Goal: Book appointment/travel/reservation

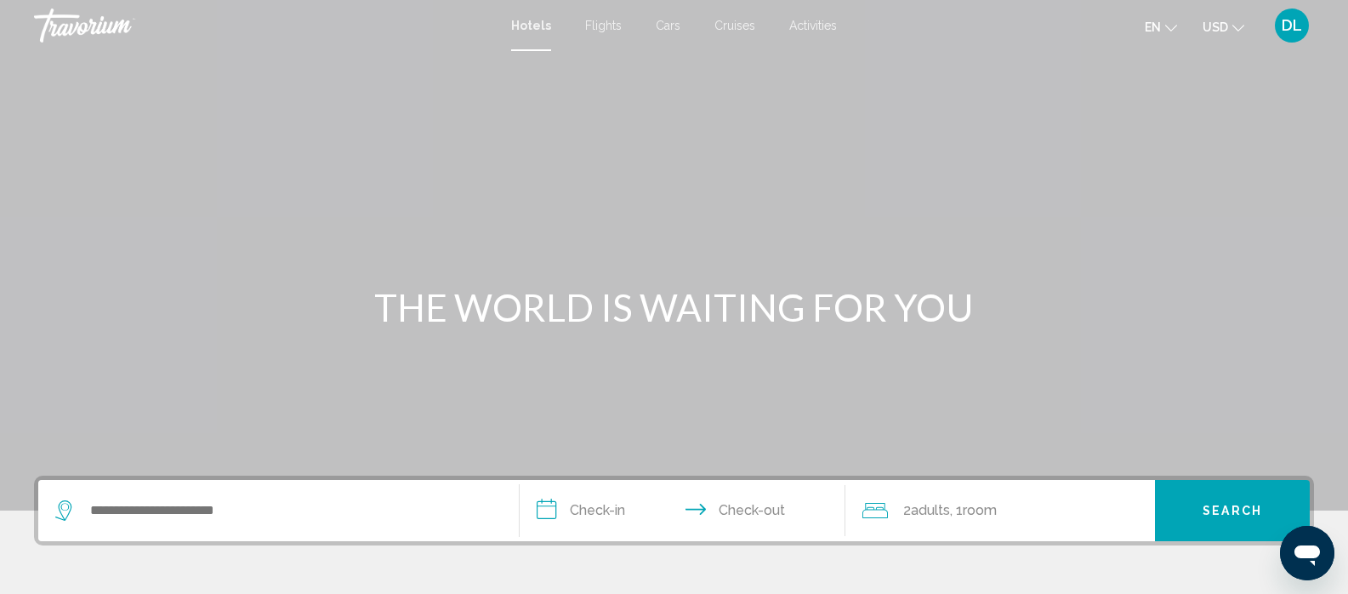
click at [604, 26] on span "Flights" at bounding box center [603, 26] width 37 height 14
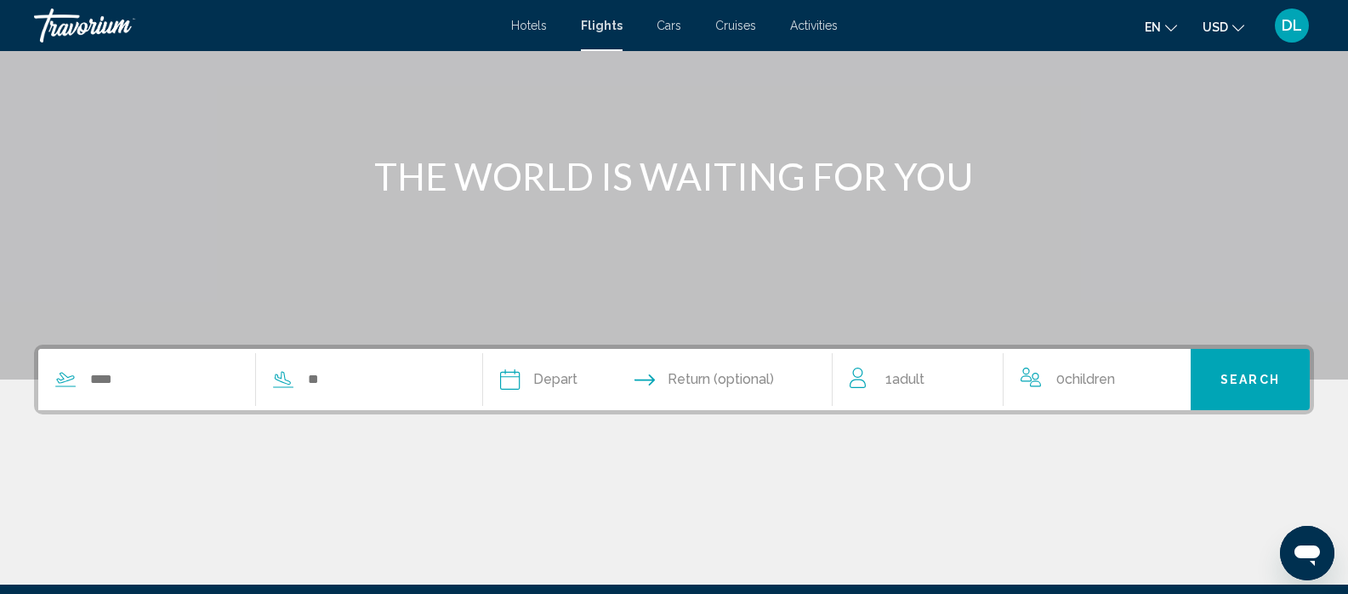
scroll to position [170, 0]
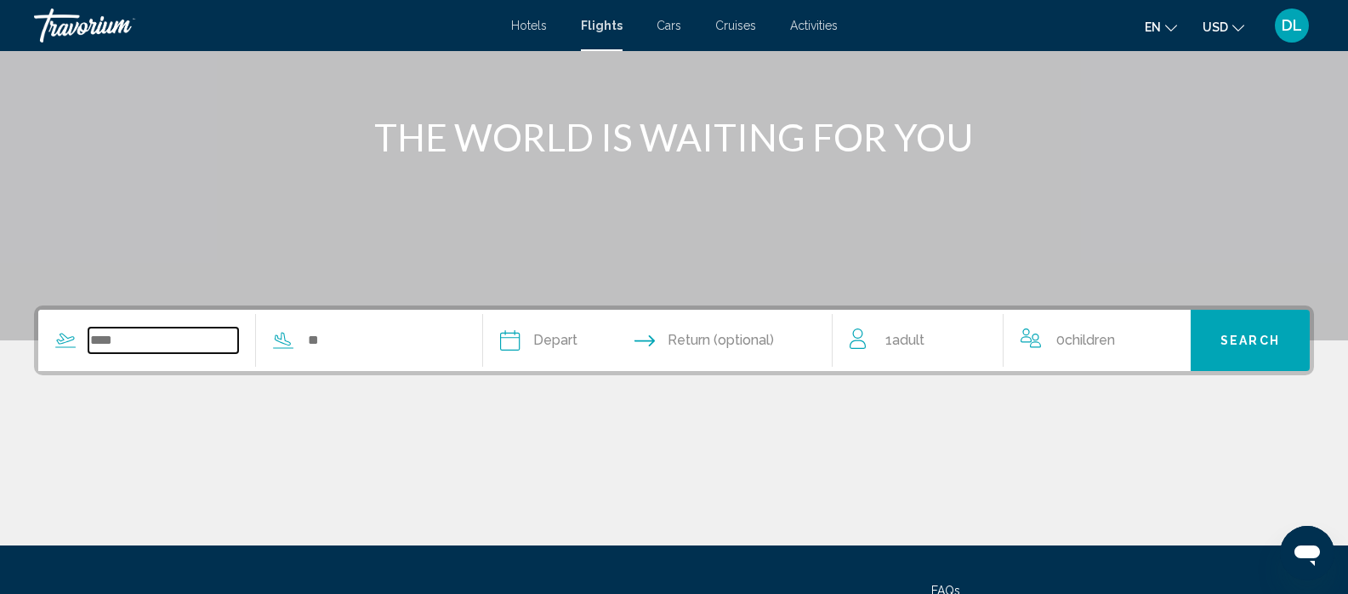
click at [117, 340] on input "Search widget" at bounding box center [163, 341] width 150 height 26
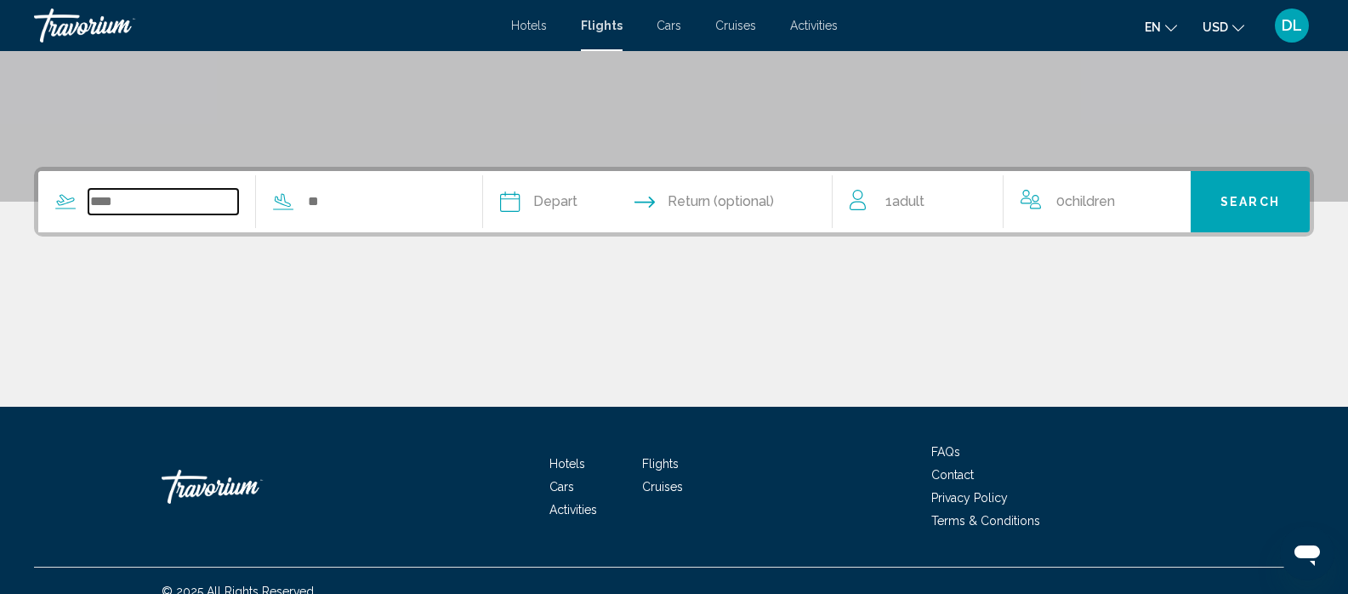
scroll to position [330, 0]
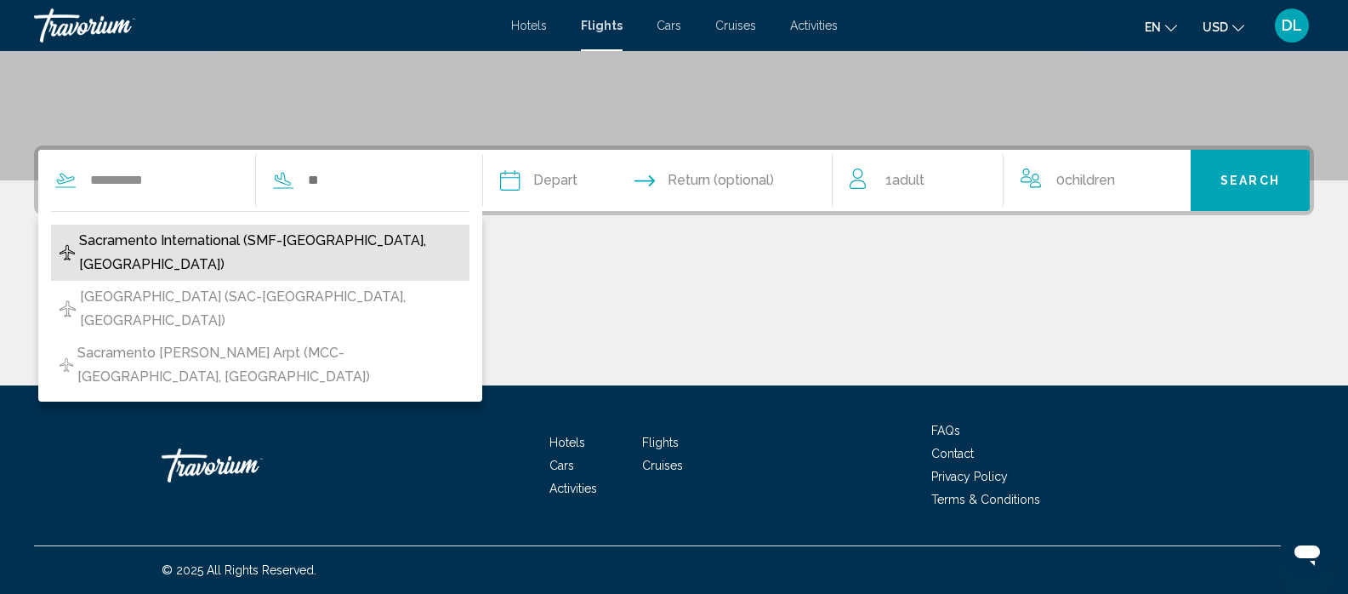
click at [164, 240] on span "Sacramento International (SMF-[GEOGRAPHIC_DATA], [GEOGRAPHIC_DATA])" at bounding box center [269, 253] width 381 height 48
type input "**********"
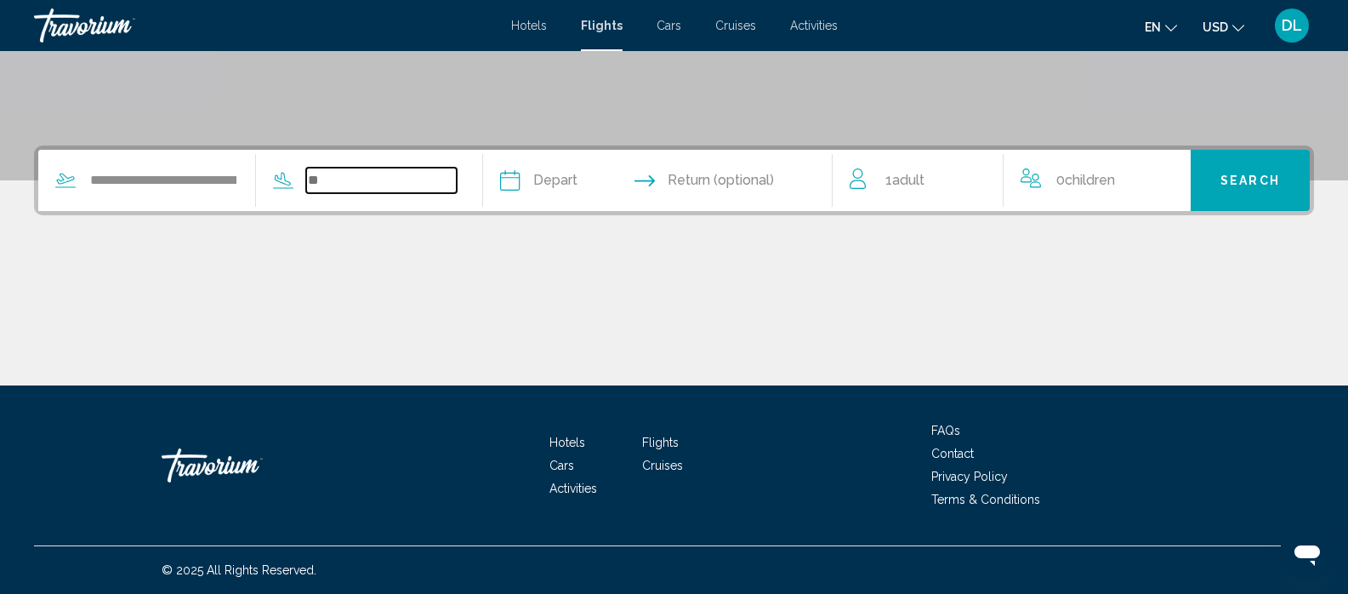
click at [408, 179] on input "Search widget" at bounding box center [381, 181] width 150 height 26
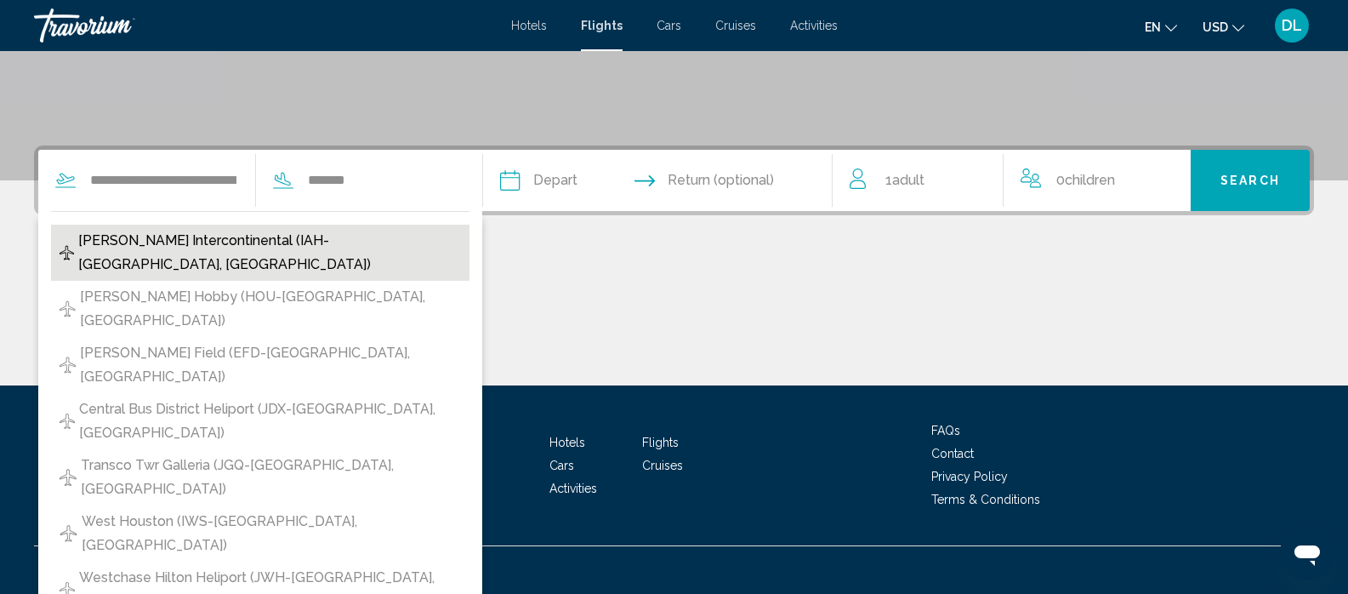
click at [373, 242] on span "[PERSON_NAME] Intercontinental (IAH-[GEOGRAPHIC_DATA], [GEOGRAPHIC_DATA])" at bounding box center [269, 253] width 383 height 48
type input "**********"
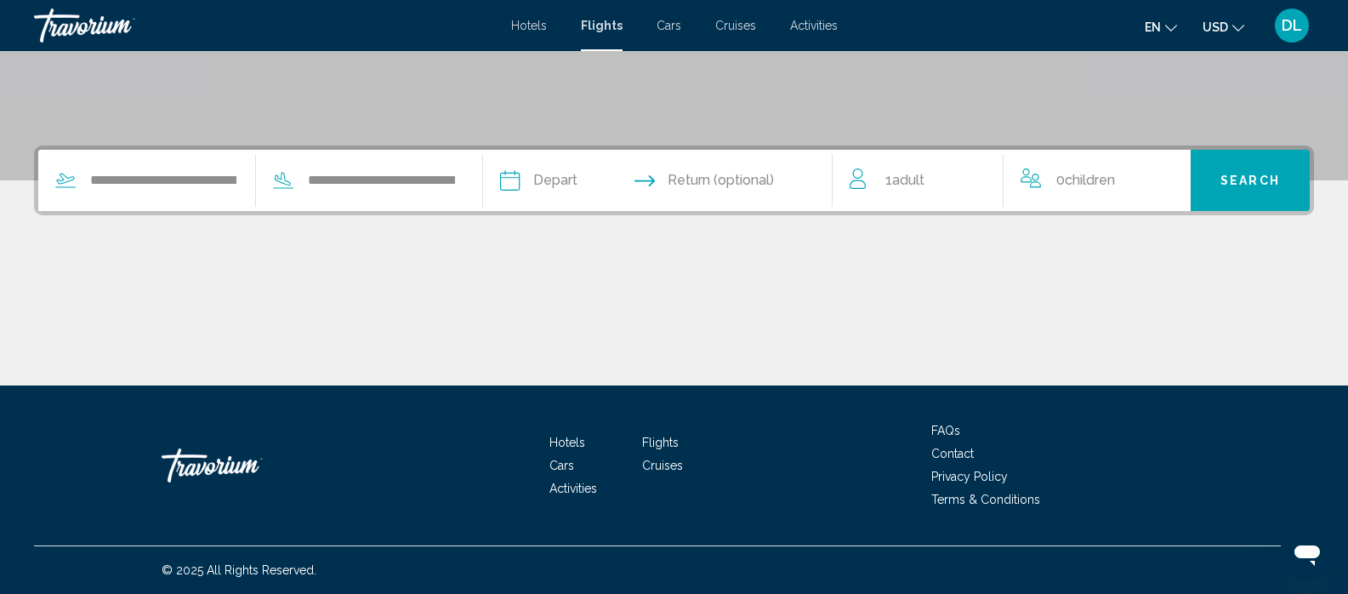
click at [651, 179] on input "Depart date" at bounding box center [583, 183] width 174 height 66
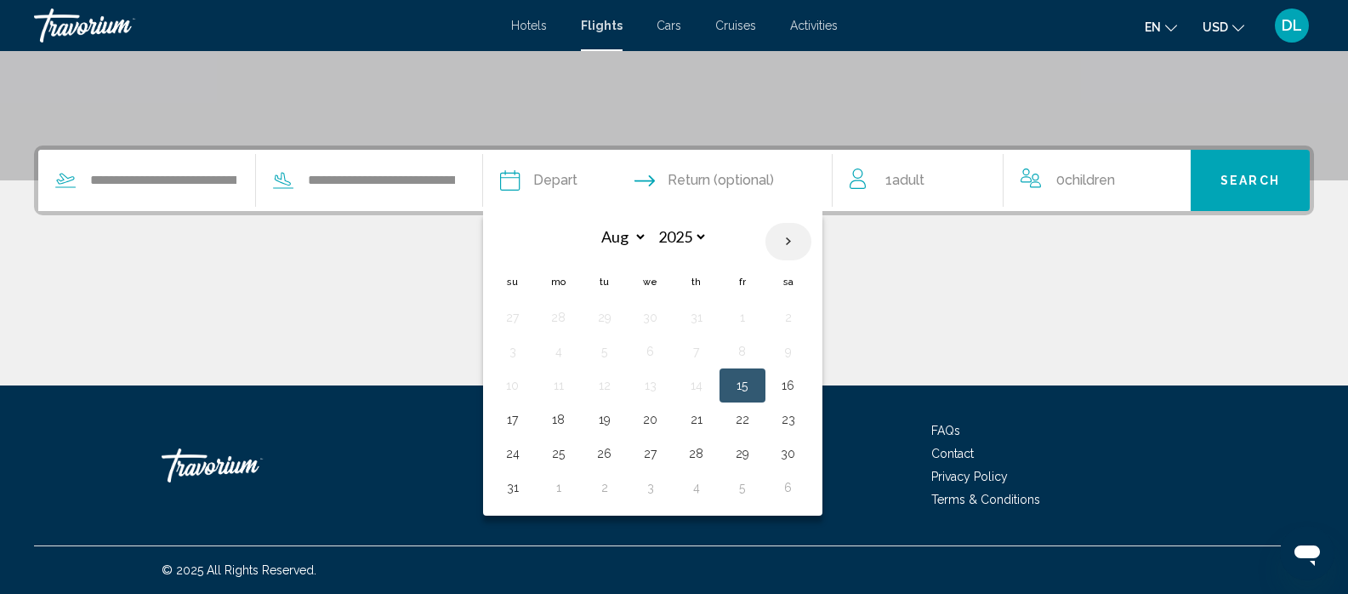
click at [793, 248] on th "Next month" at bounding box center [789, 241] width 46 height 37
click at [790, 248] on th "Next month" at bounding box center [789, 241] width 46 height 37
select select "**"
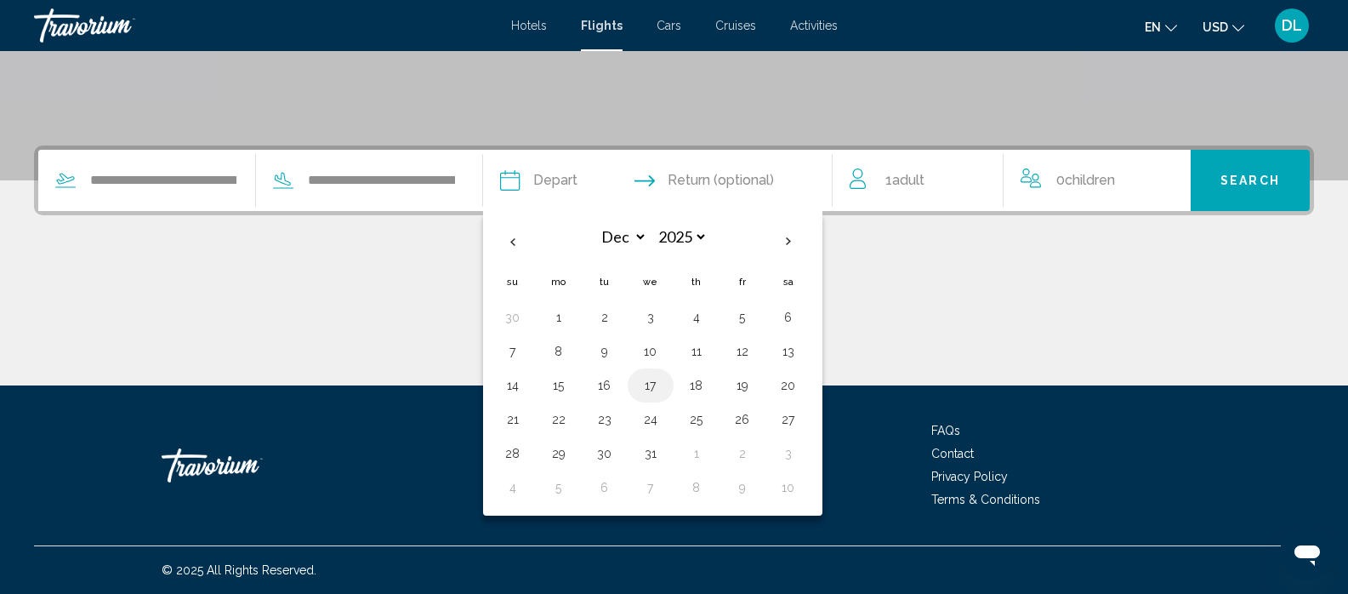
click at [663, 374] on button "17" at bounding box center [650, 385] width 27 height 24
type input "**********"
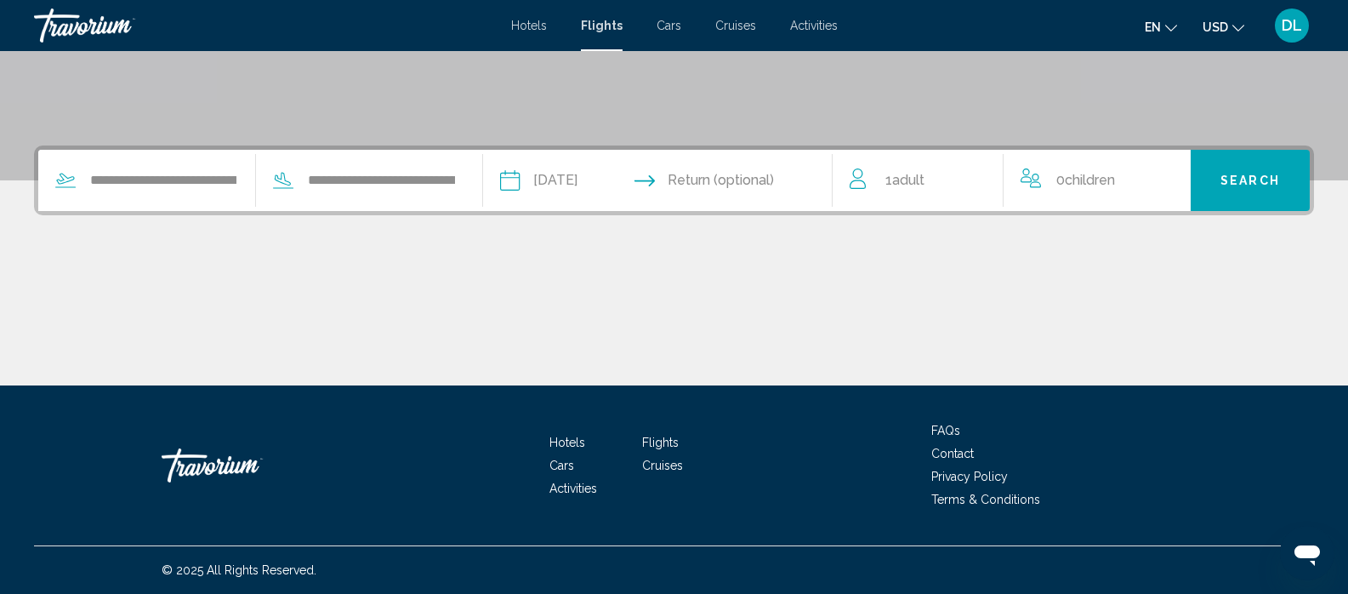
click at [731, 173] on input "Return date" at bounding box center [753, 183] width 174 height 66
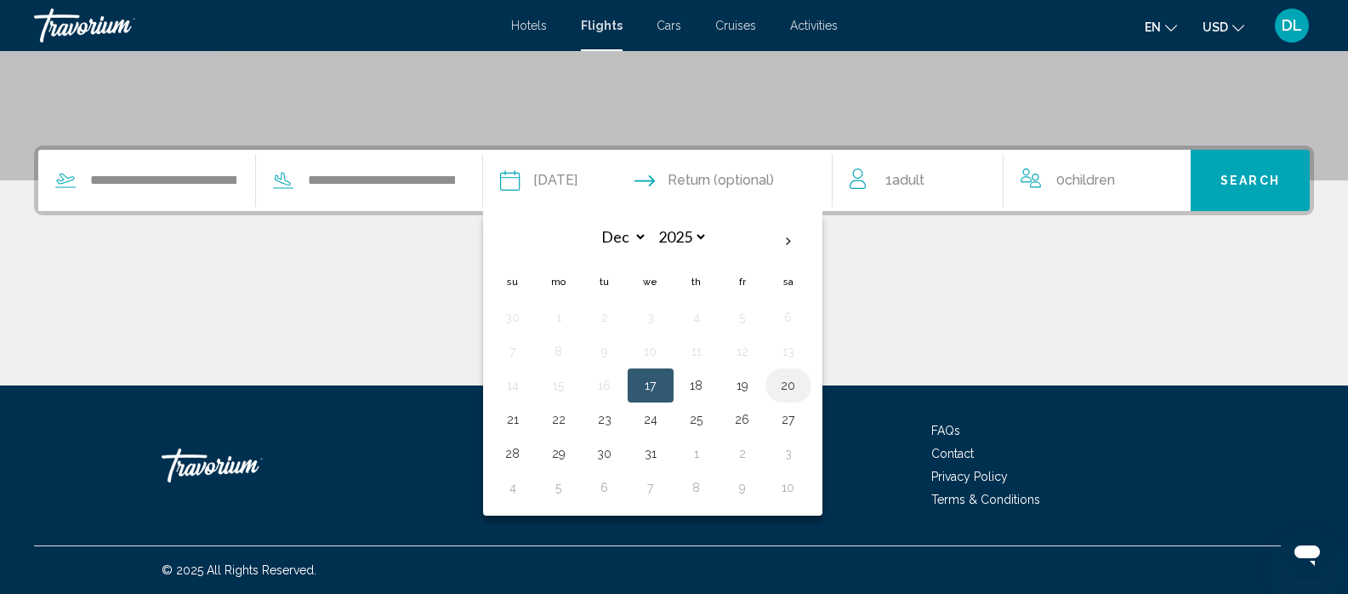
click at [796, 385] on button "20" at bounding box center [788, 385] width 27 height 24
type input "**********"
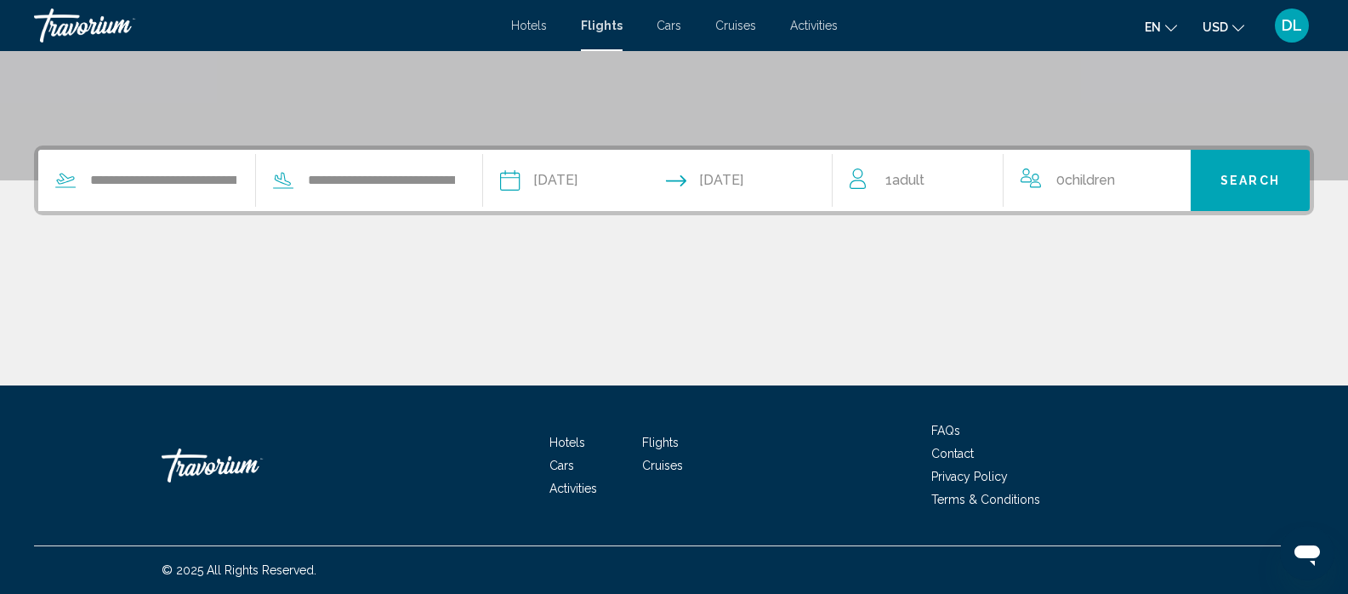
click at [893, 181] on span "1 Adult Adults" at bounding box center [905, 180] width 39 height 24
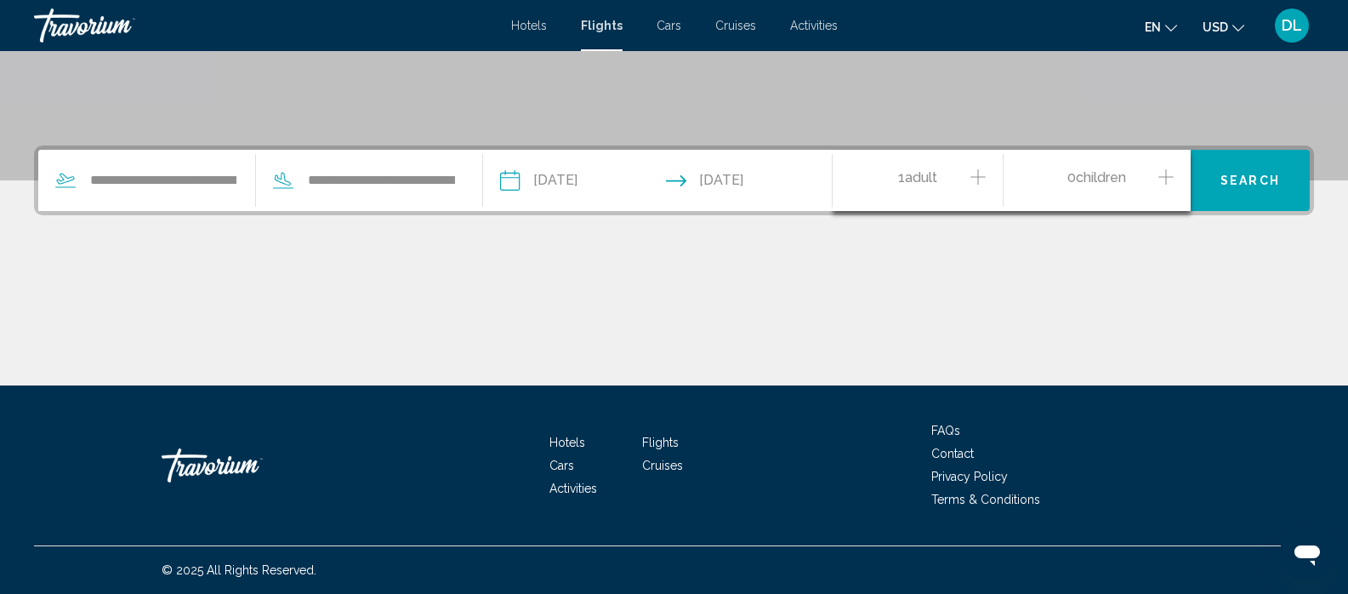
click at [979, 179] on icon "Increment adults" at bounding box center [978, 177] width 15 height 20
click at [1239, 180] on span "Search" at bounding box center [1251, 181] width 60 height 14
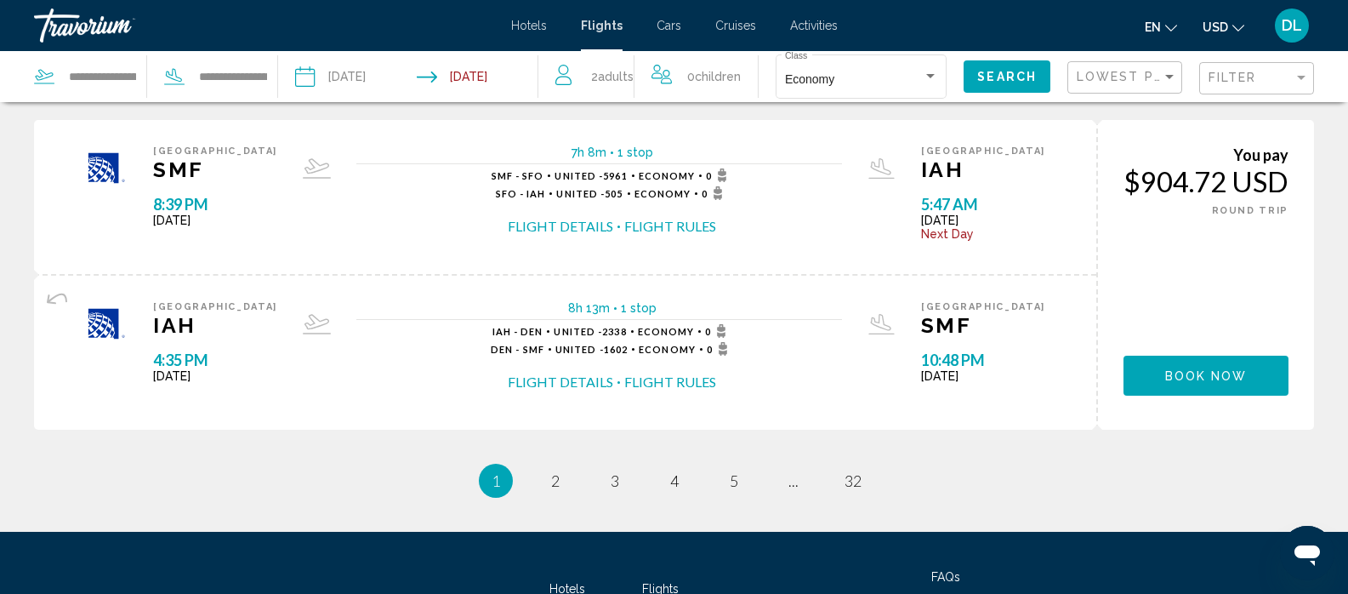
scroll to position [1835, 0]
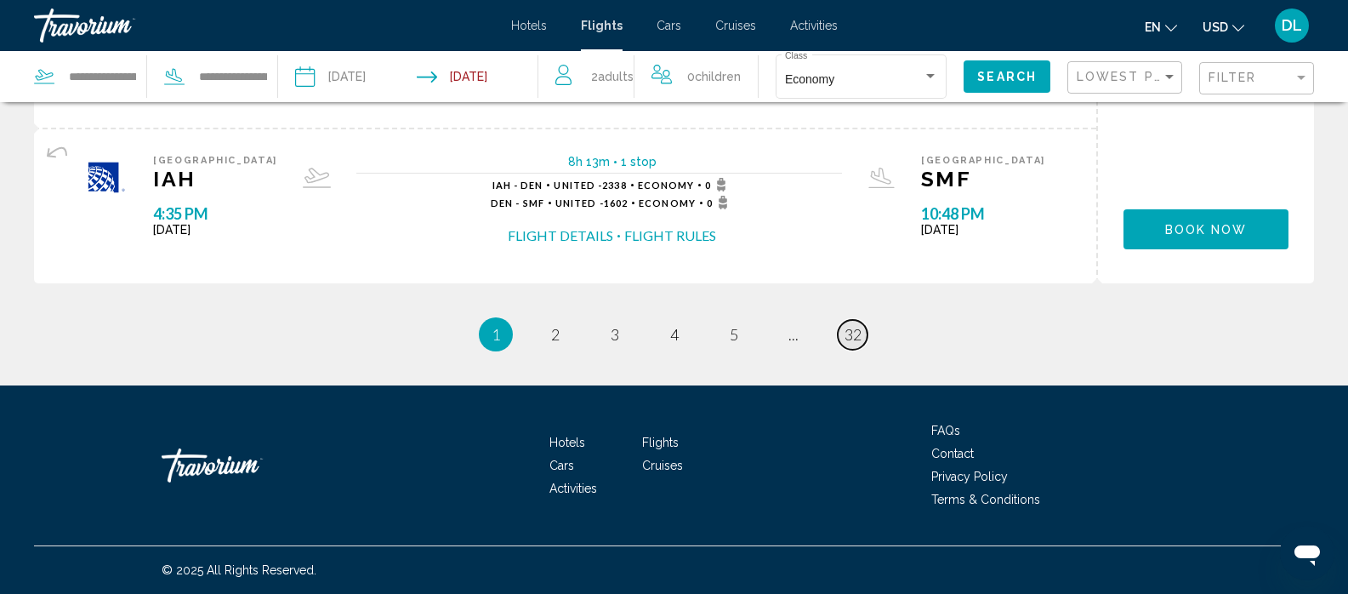
click at [846, 340] on span "32" at bounding box center [853, 334] width 17 height 19
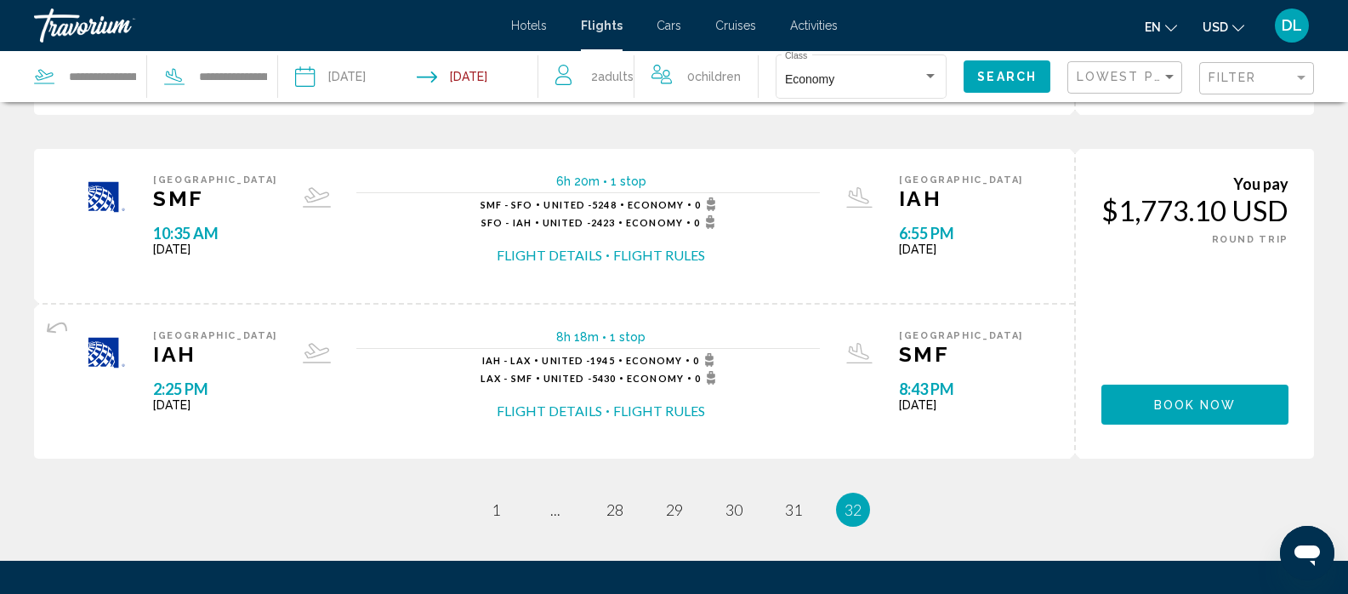
scroll to position [1219, 0]
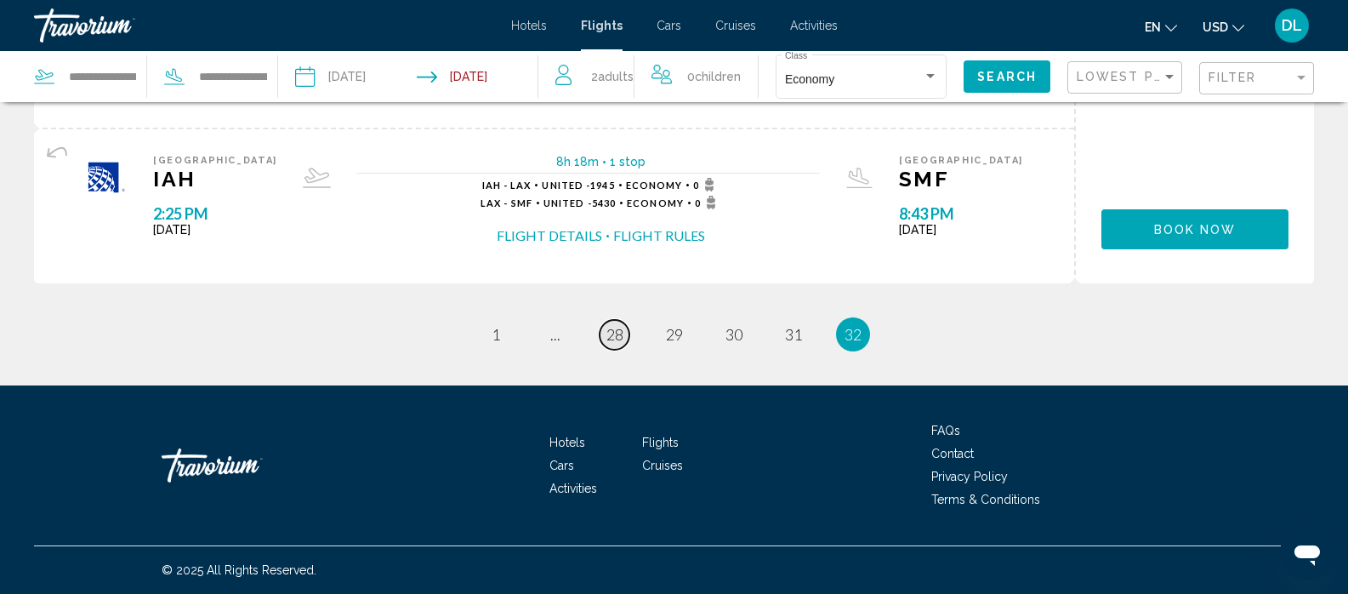
click at [609, 332] on span "28" at bounding box center [615, 334] width 17 height 19
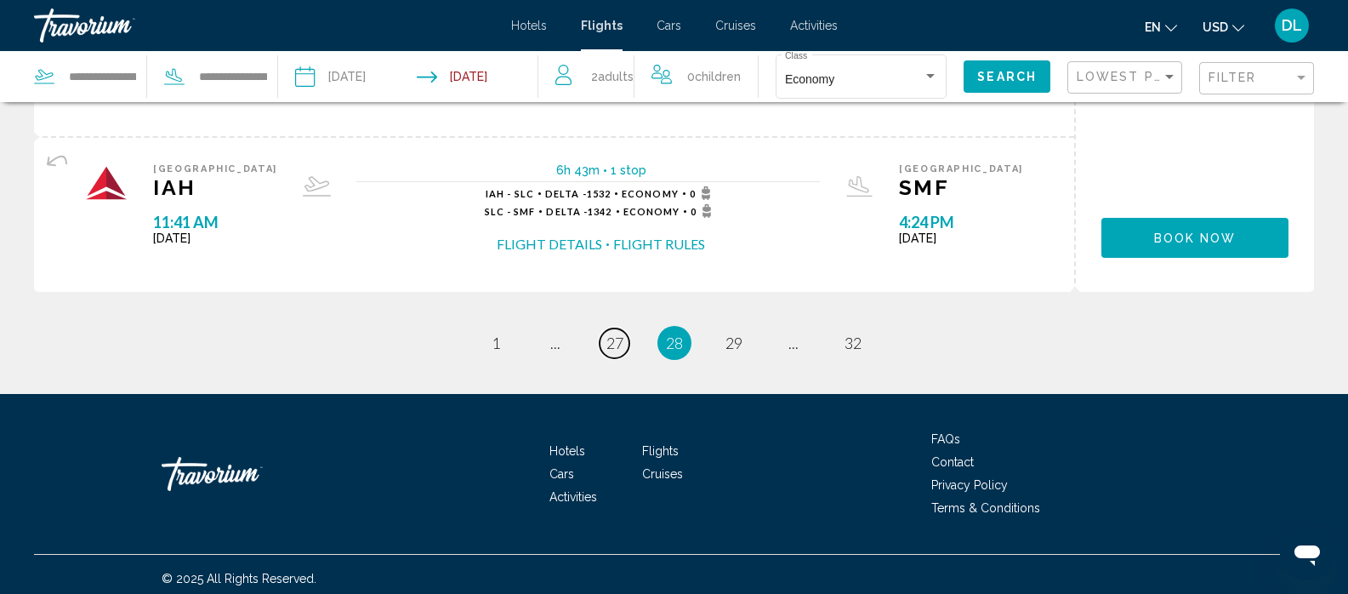
scroll to position [1889, 0]
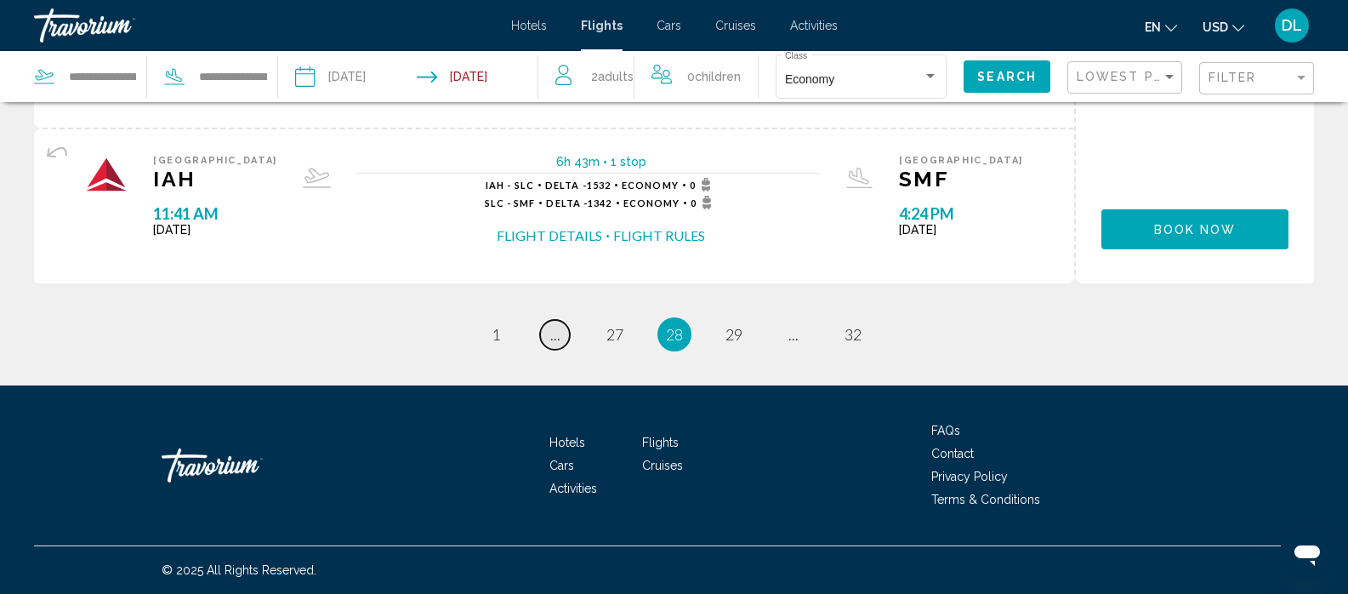
click at [550, 342] on span "..." at bounding box center [555, 334] width 10 height 19
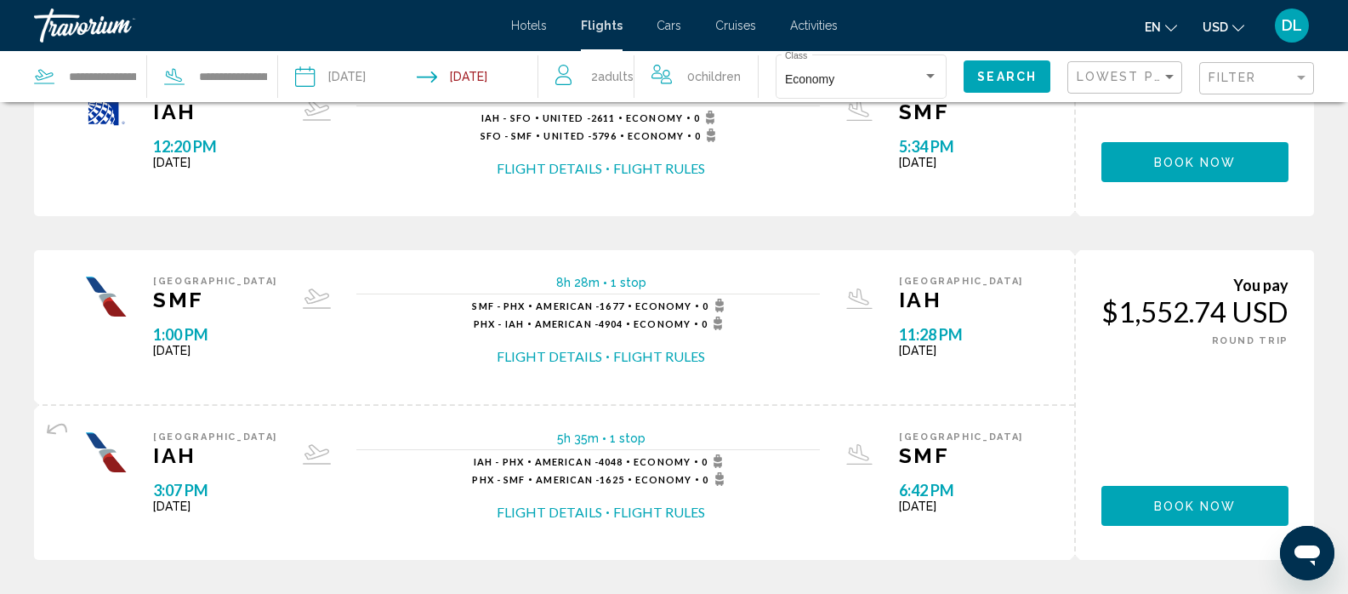
scroll to position [1701, 0]
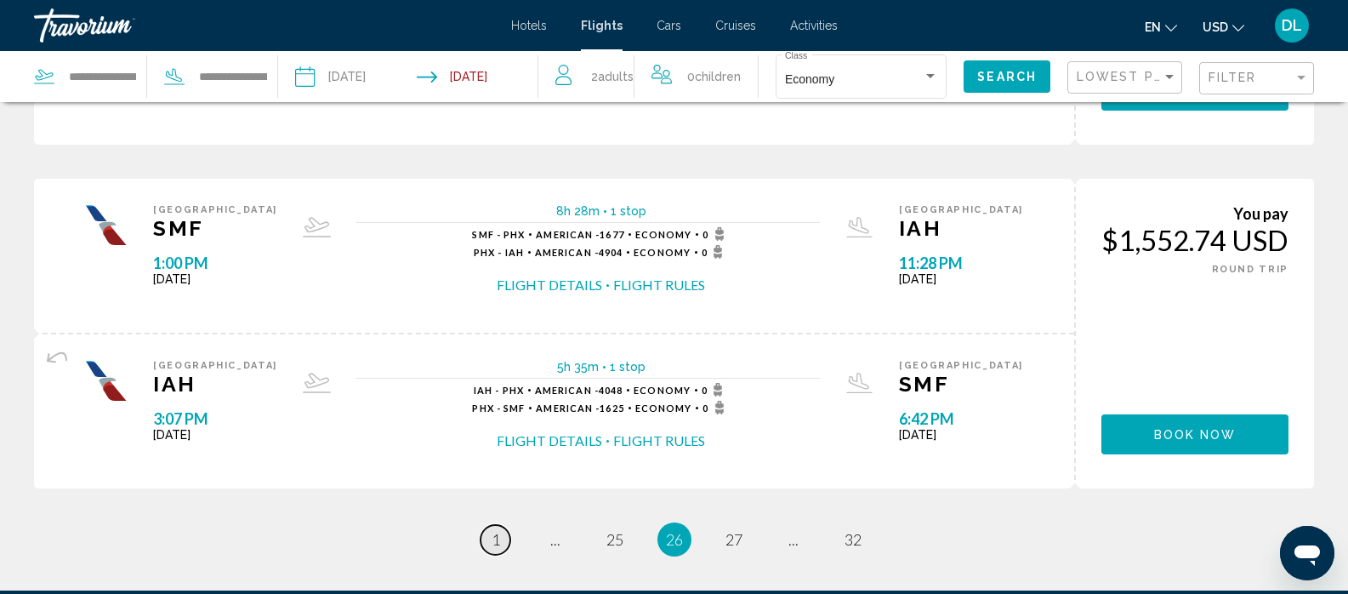
click at [500, 542] on link "page 1" at bounding box center [496, 540] width 30 height 30
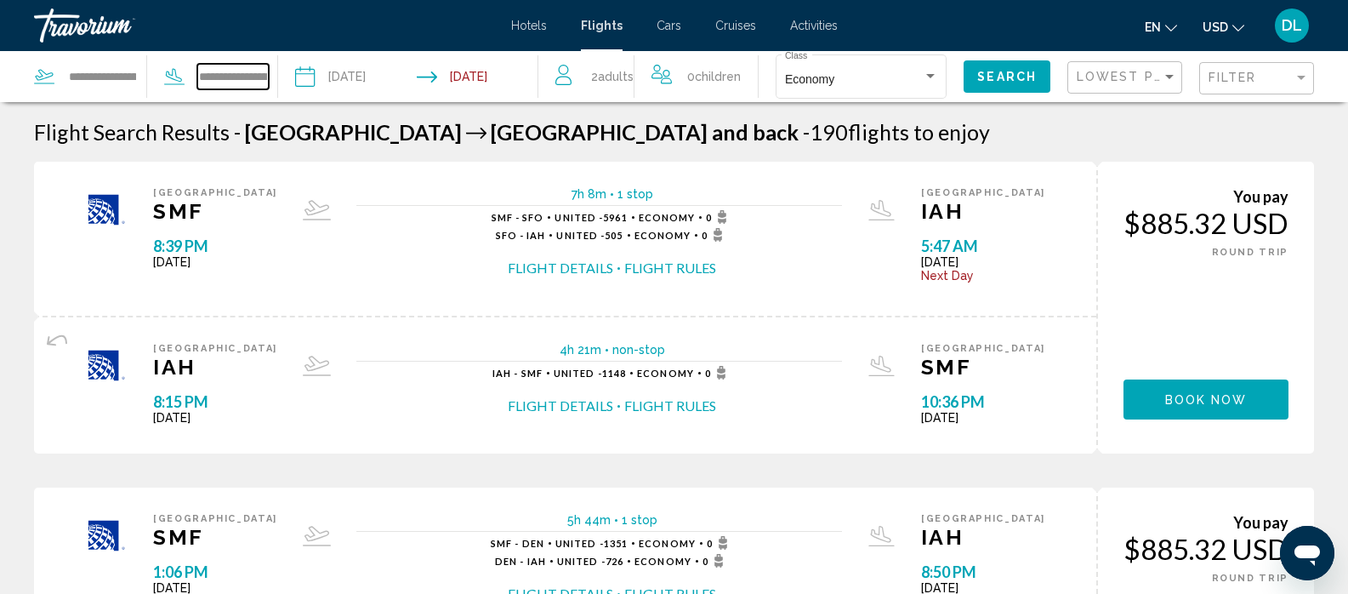
click at [202, 82] on input "**********" at bounding box center [232, 77] width 71 height 26
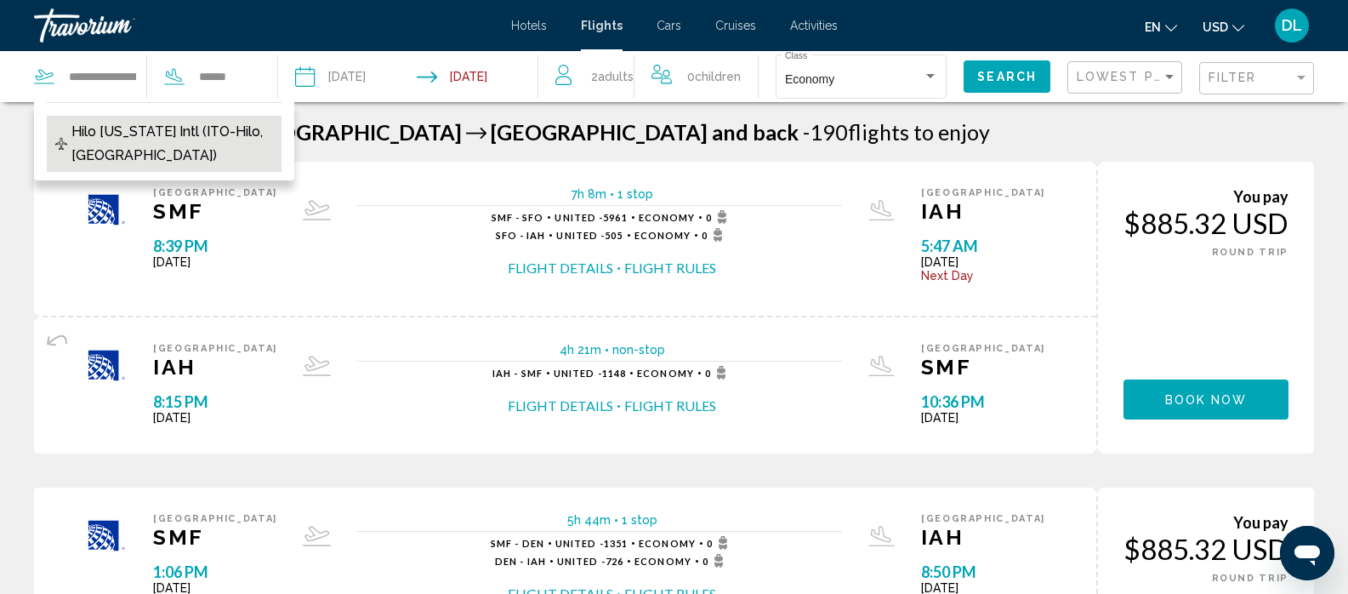
click at [201, 152] on span "Hilo [US_STATE] Intl (ITO-Hilo, [GEOGRAPHIC_DATA])" at bounding box center [172, 144] width 202 height 48
type input "**********"
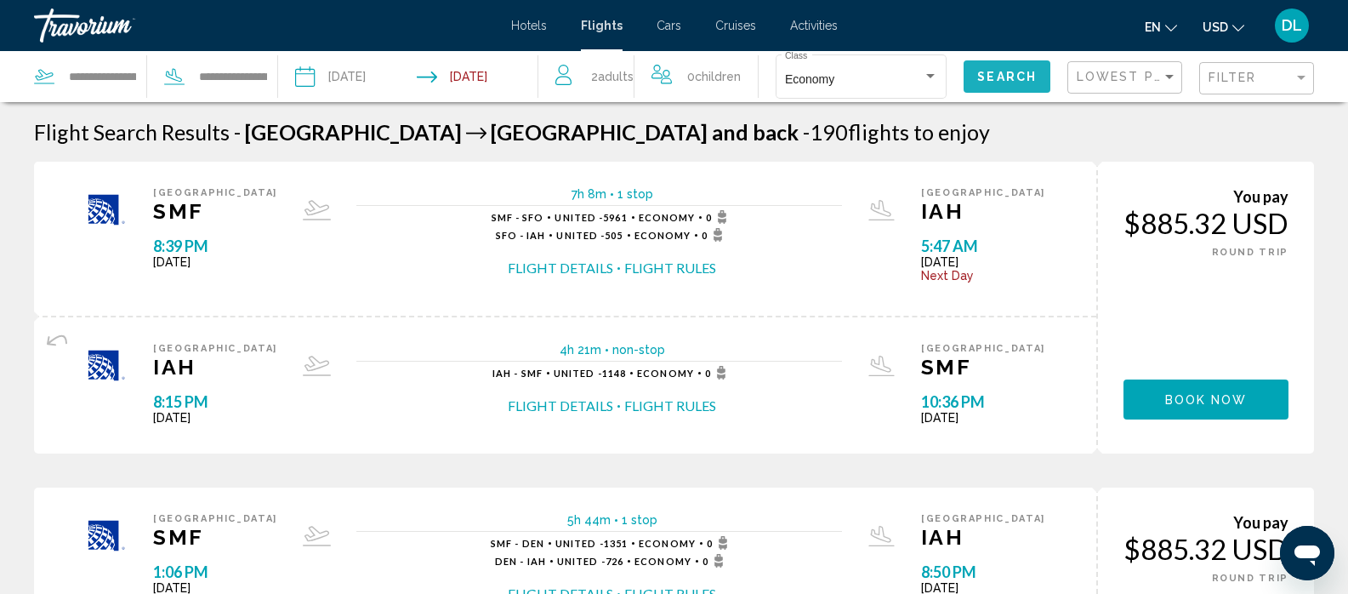
click at [989, 69] on span "Search" at bounding box center [1007, 76] width 60 height 14
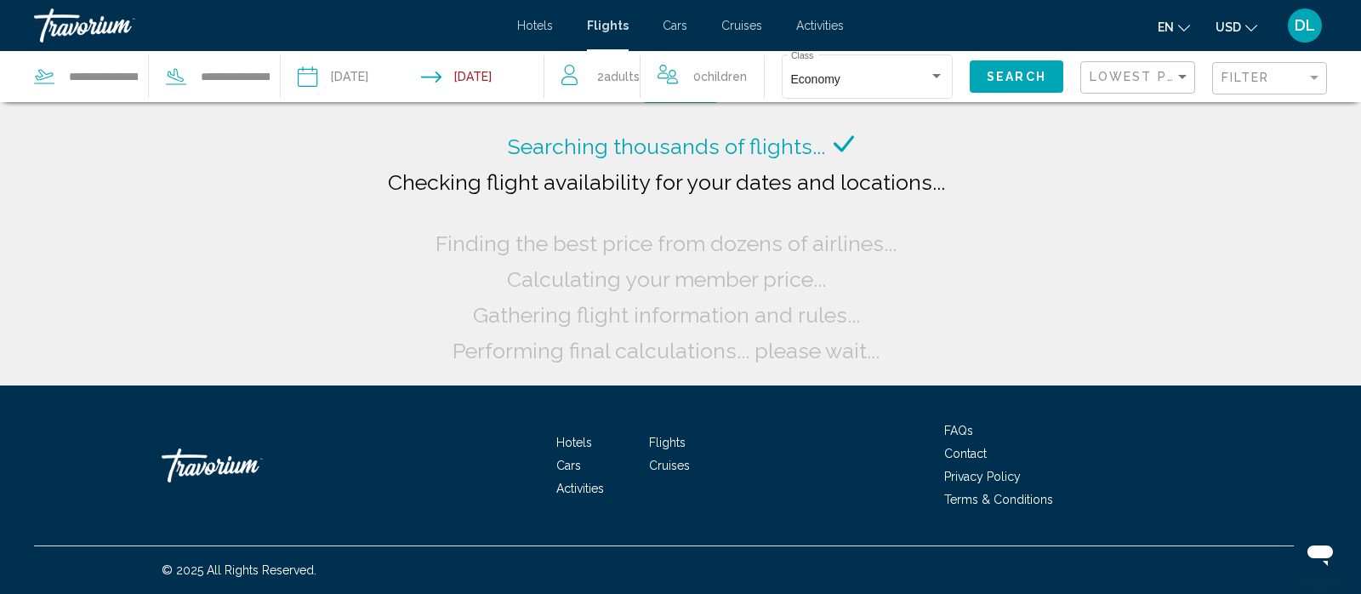
click at [425, 77] on input "Return date: Dec 20, 2025" at bounding box center [486, 79] width 130 height 56
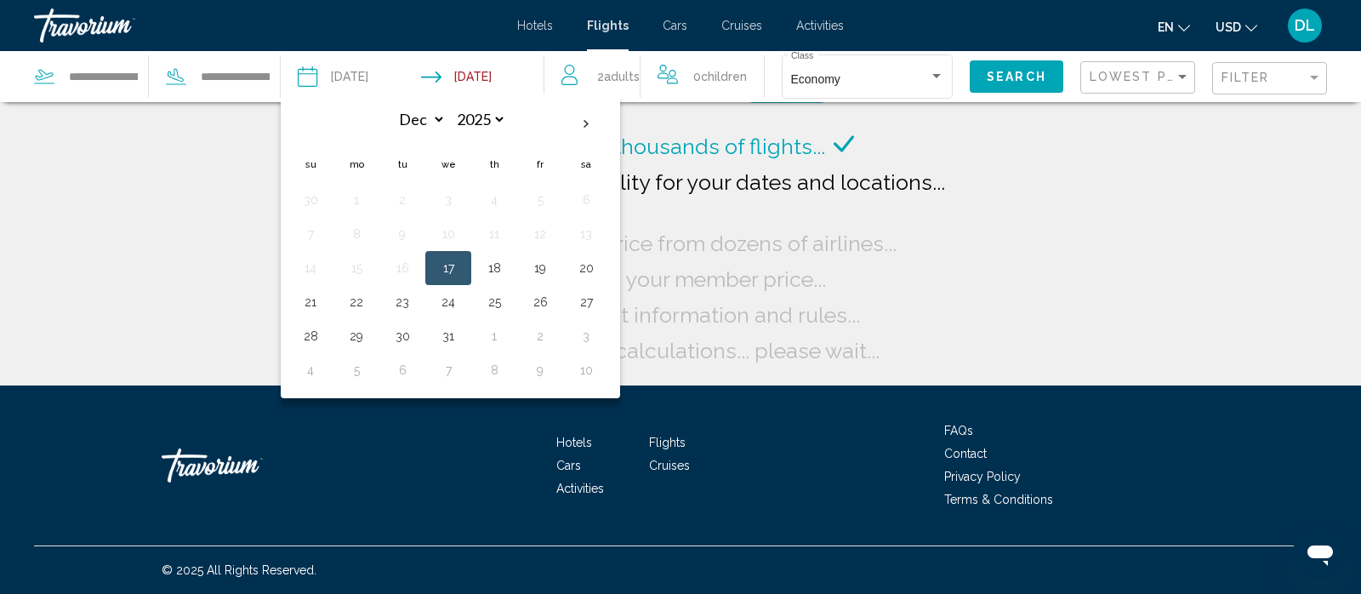
click at [447, 260] on button "17" at bounding box center [448, 268] width 27 height 24
type input "**********"
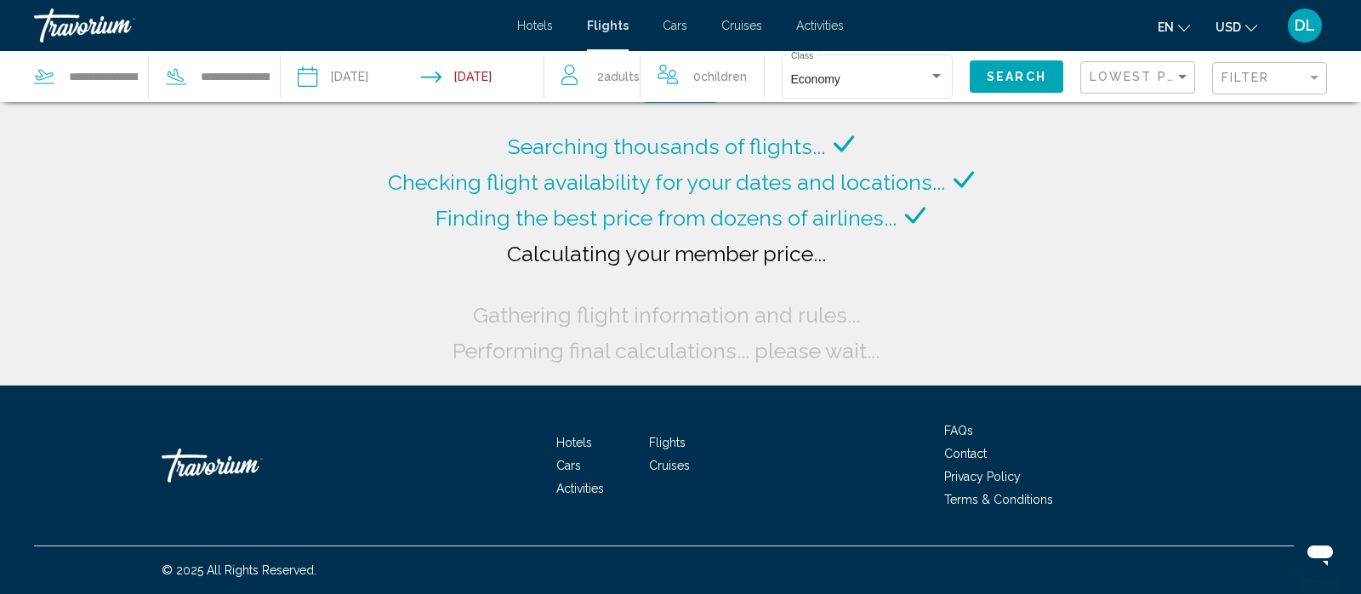
click at [518, 77] on input "**********" at bounding box center [486, 79] width 130 height 56
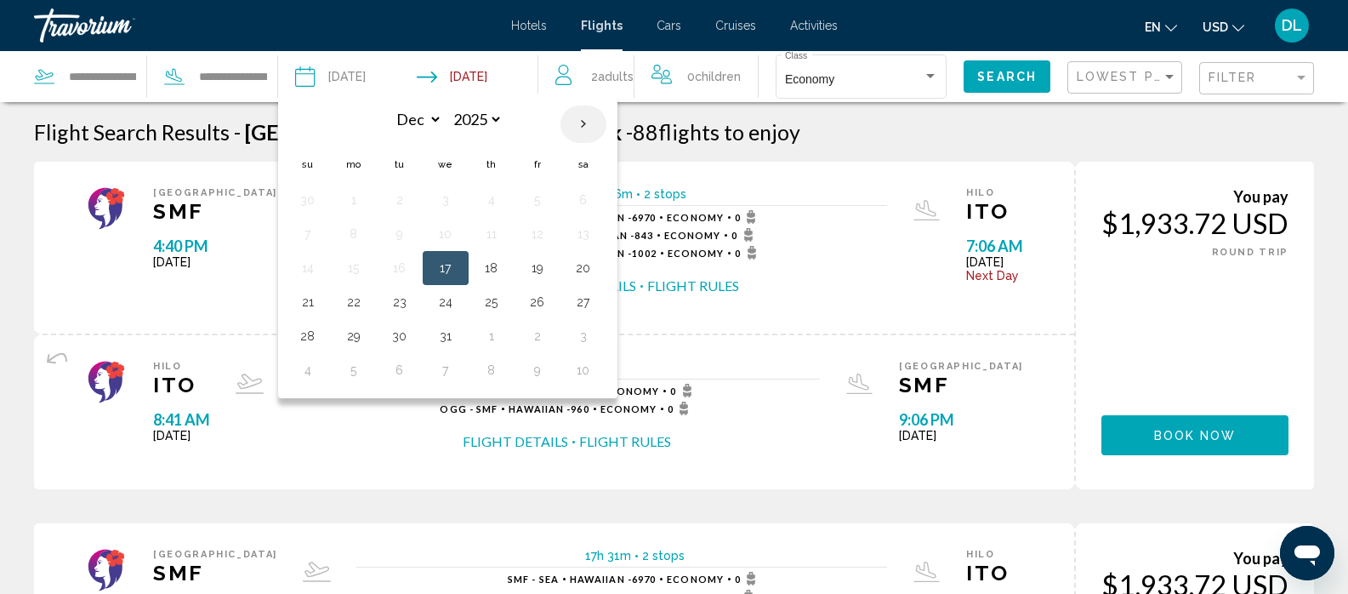
click at [589, 128] on th "Next month" at bounding box center [584, 123] width 46 height 37
select select "*"
select select "****"
click at [354, 236] on button "5" at bounding box center [353, 234] width 27 height 24
type input "**********"
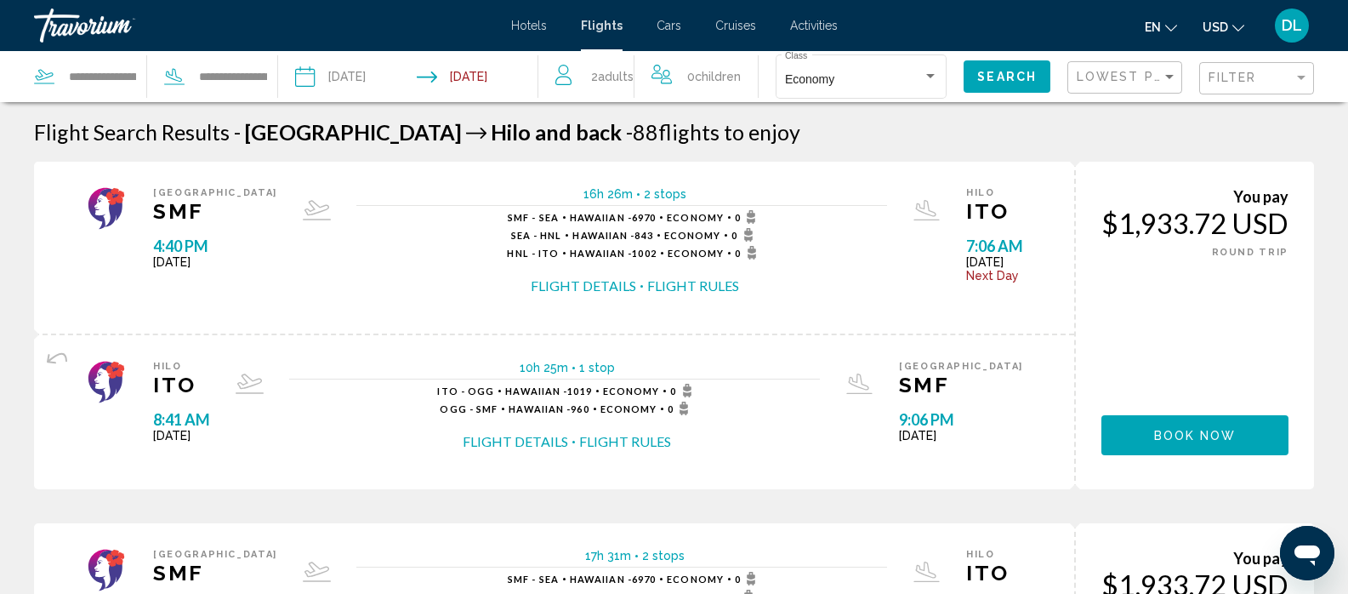
click at [396, 83] on input "Depart date: Dec 17, 2025" at bounding box center [355, 79] width 128 height 56
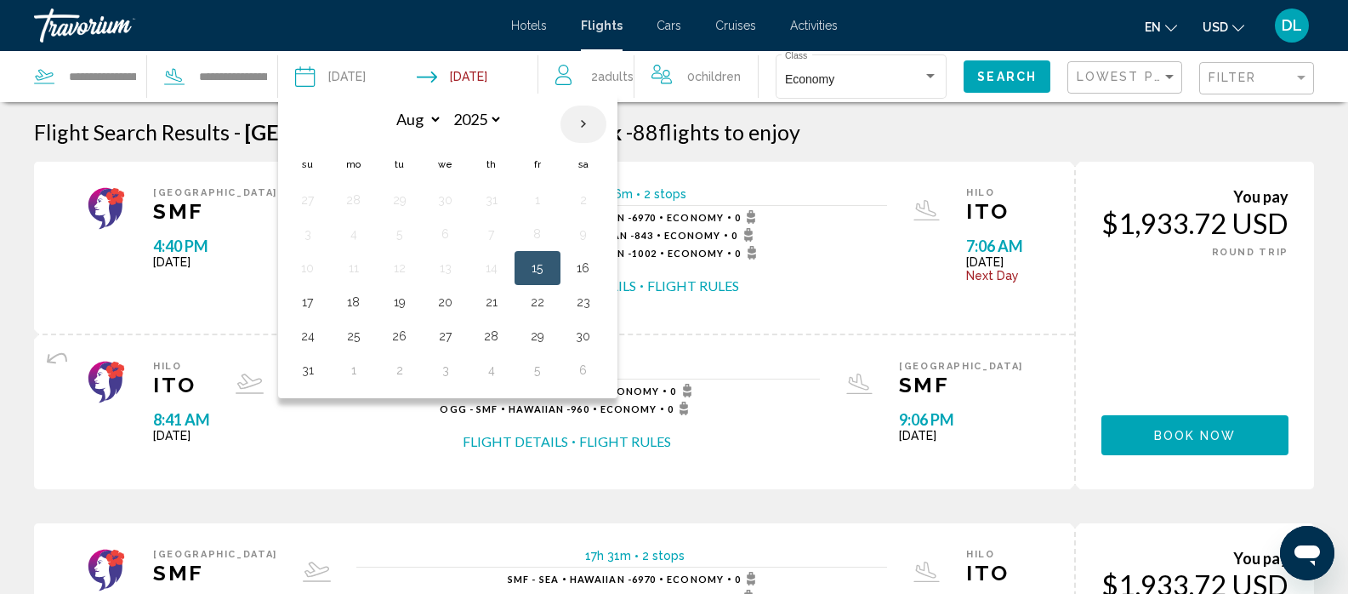
click at [579, 118] on th "Next month" at bounding box center [584, 123] width 46 height 37
click at [578, 120] on th "Next month" at bounding box center [584, 123] width 46 height 37
click at [576, 129] on th "Next month" at bounding box center [584, 123] width 46 height 37
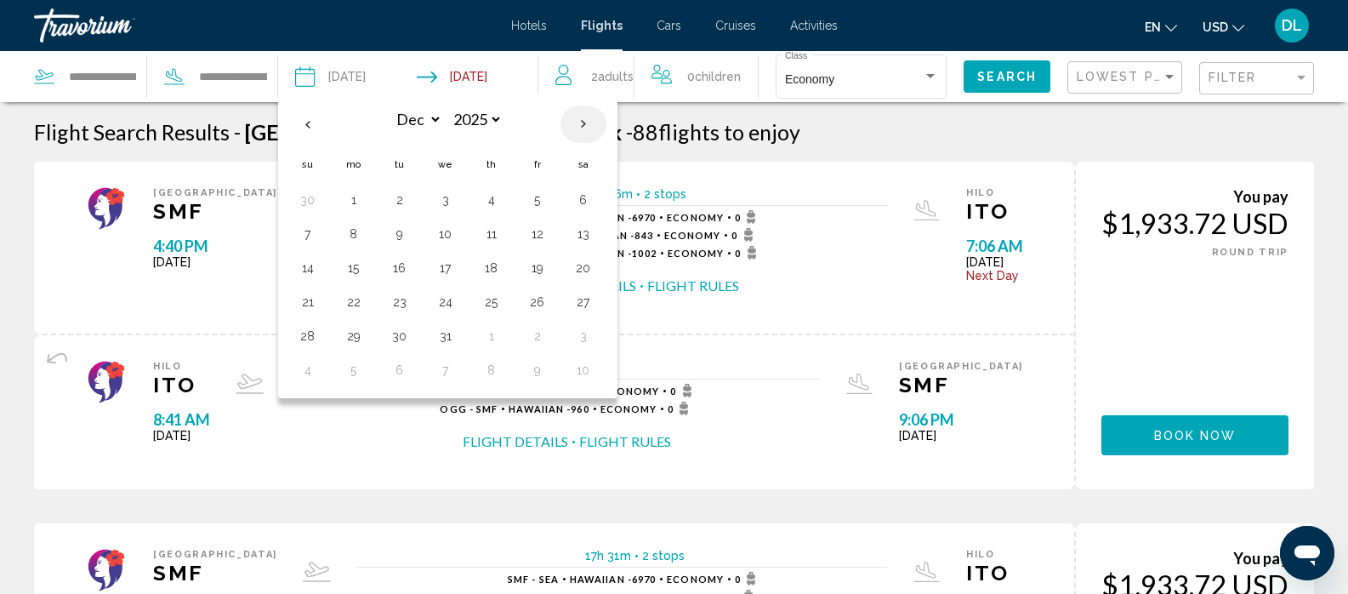
select select "*"
select select "****"
click at [340, 238] on button "5" at bounding box center [353, 234] width 27 height 24
type input "**********"
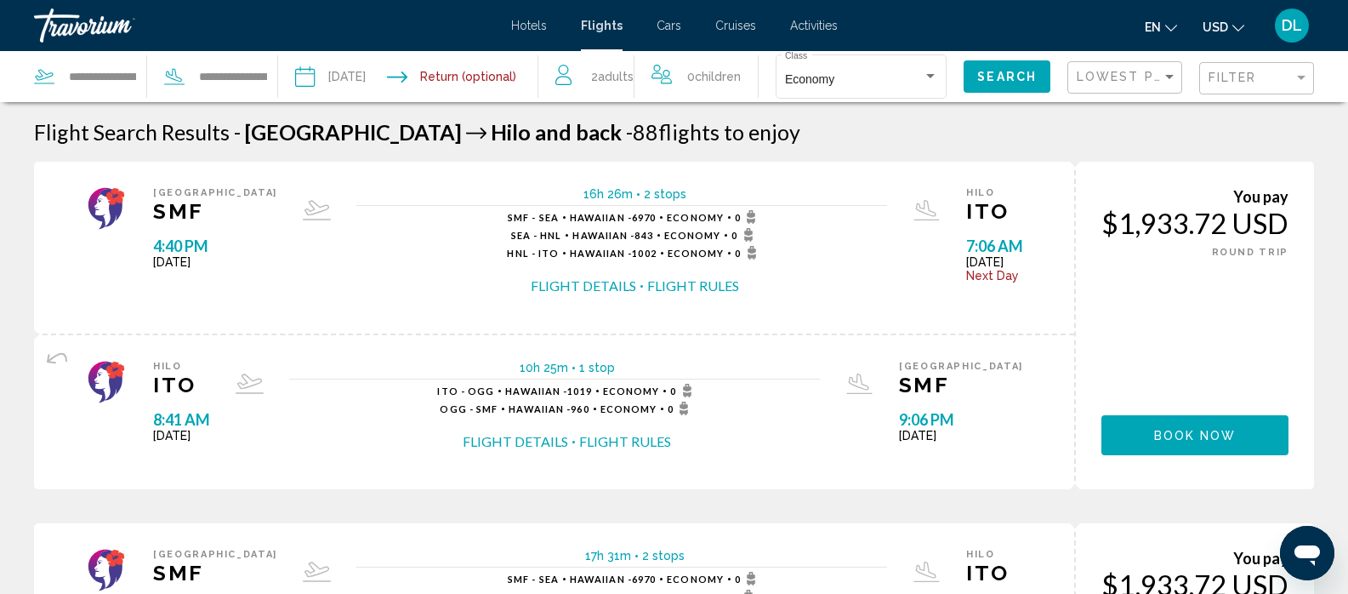
click at [467, 76] on input "Return date" at bounding box center [481, 79] width 128 height 56
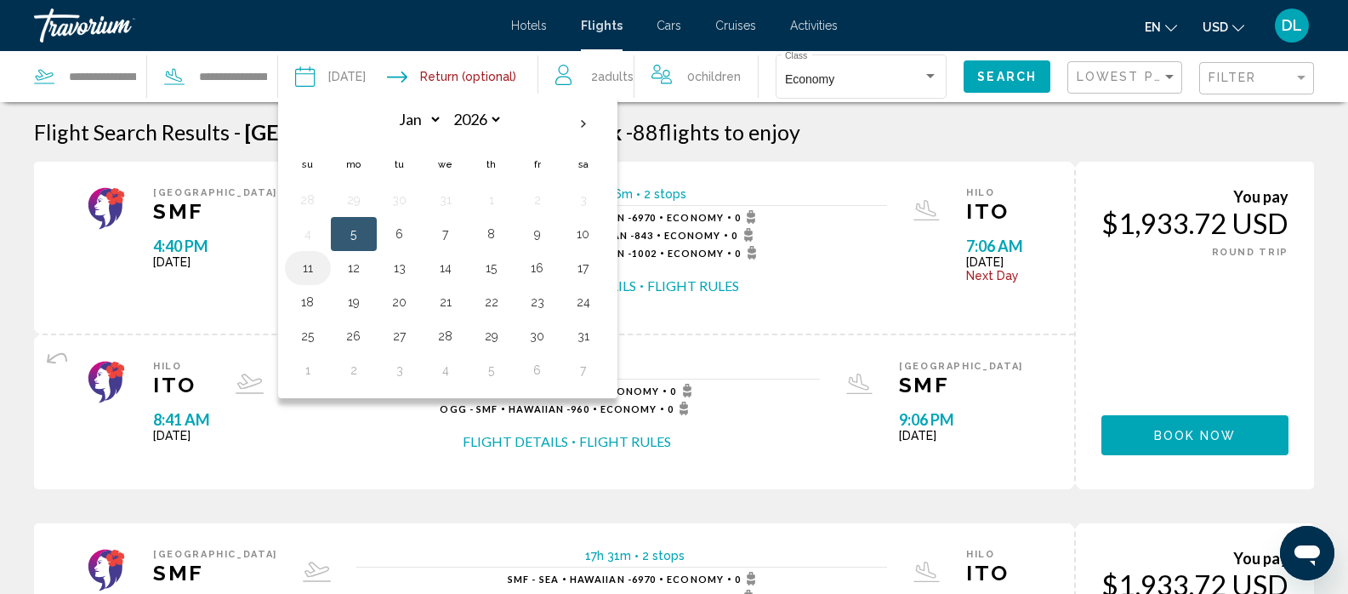
click at [316, 265] on button "11" at bounding box center [307, 268] width 27 height 24
type input "**********"
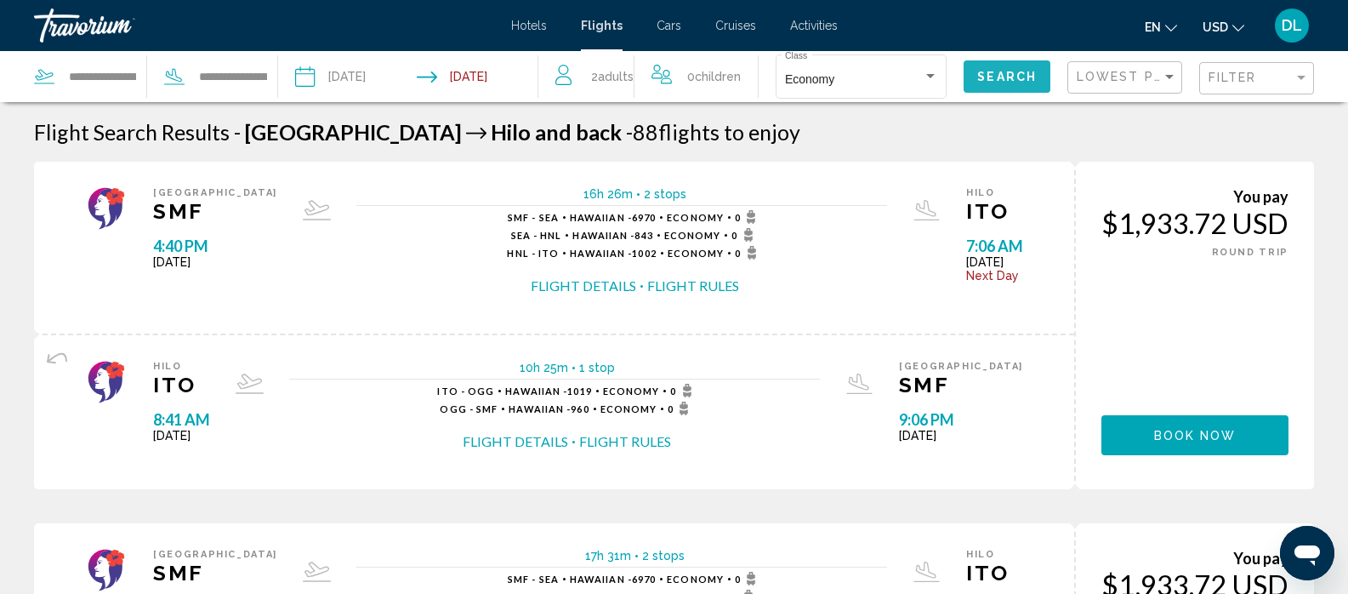
click at [985, 71] on span "Search" at bounding box center [1007, 78] width 60 height 14
click at [829, 23] on span "Activities" at bounding box center [814, 26] width 48 height 14
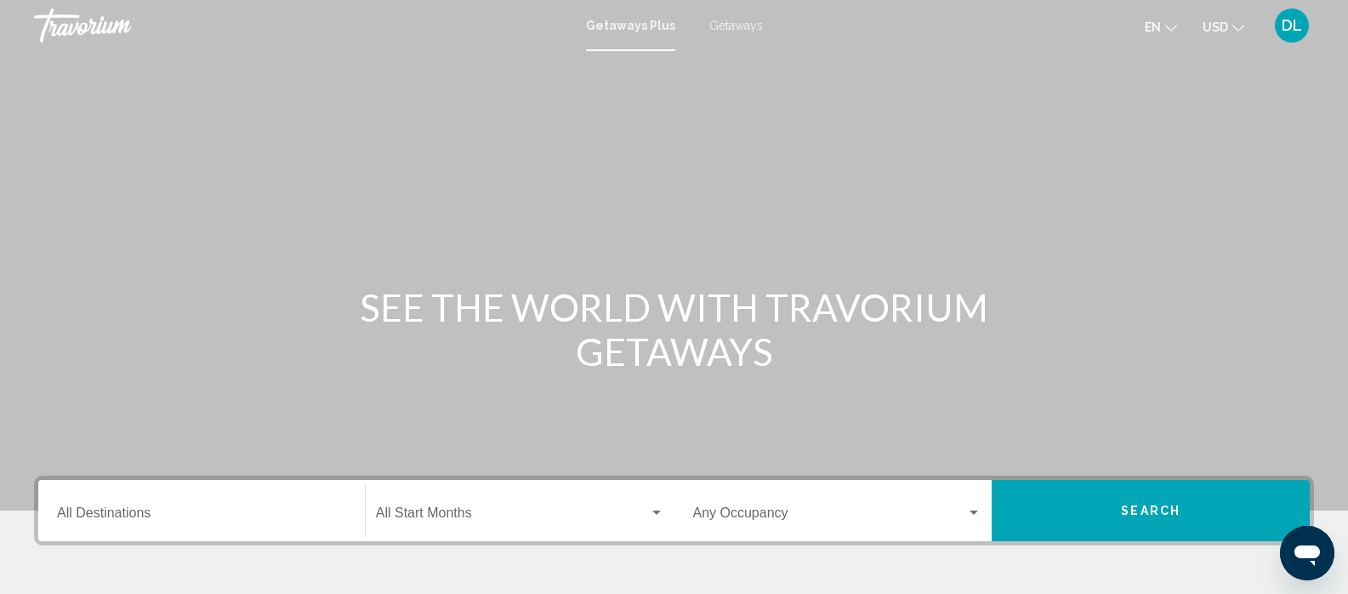
click at [739, 26] on span "Getaways" at bounding box center [736, 26] width 54 height 14
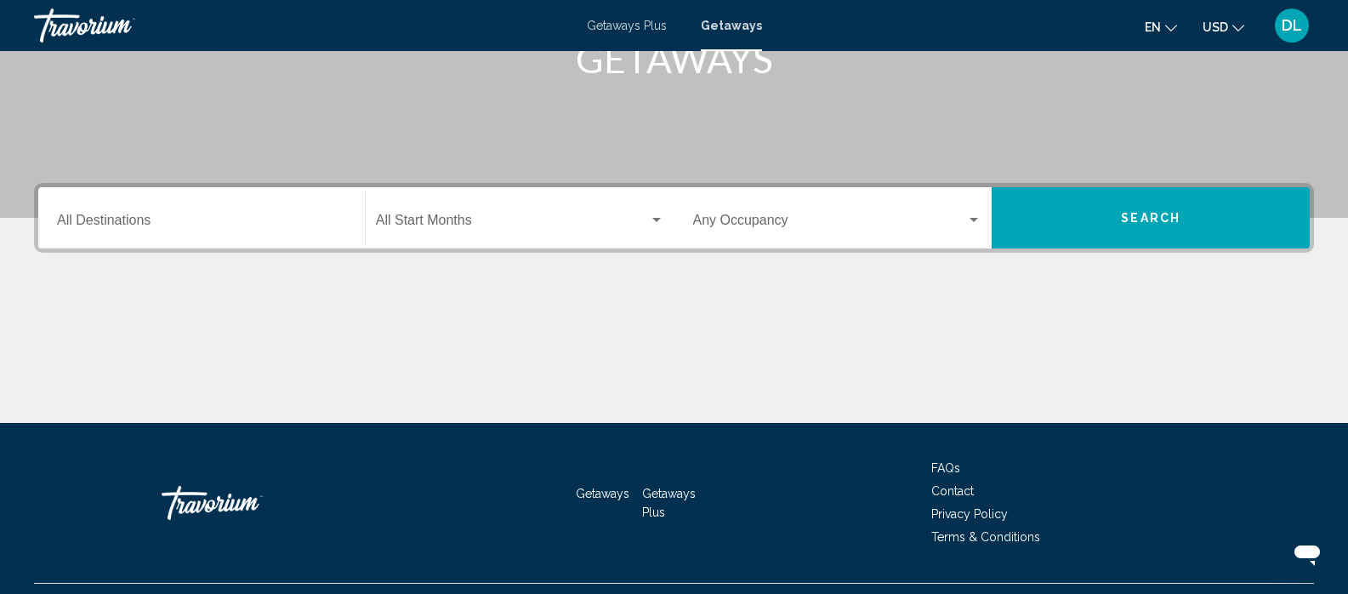
scroll to position [330, 0]
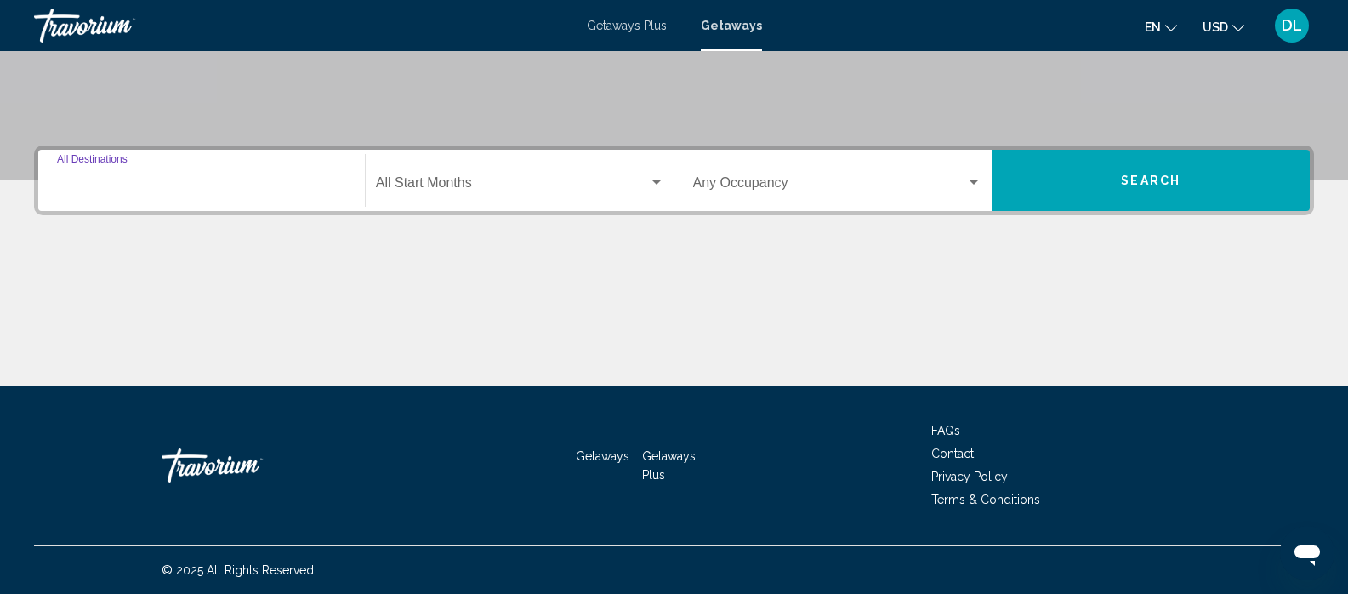
click at [163, 179] on input "Destination All Destinations" at bounding box center [201, 186] width 289 height 15
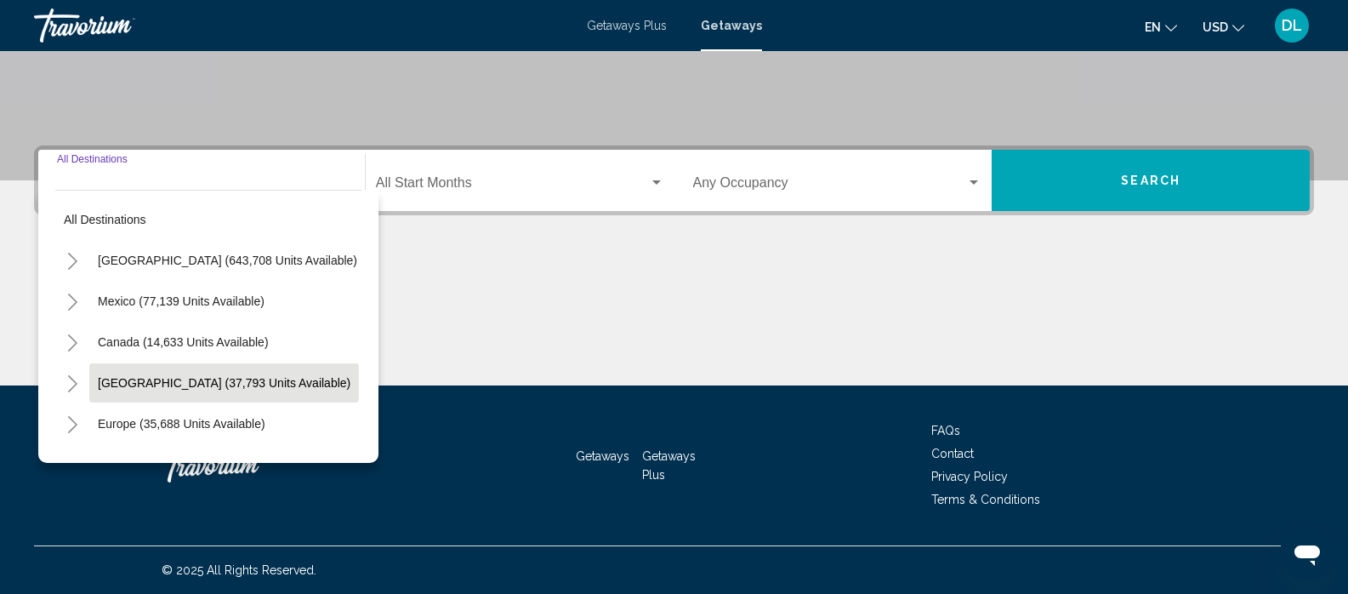
scroll to position [85, 0]
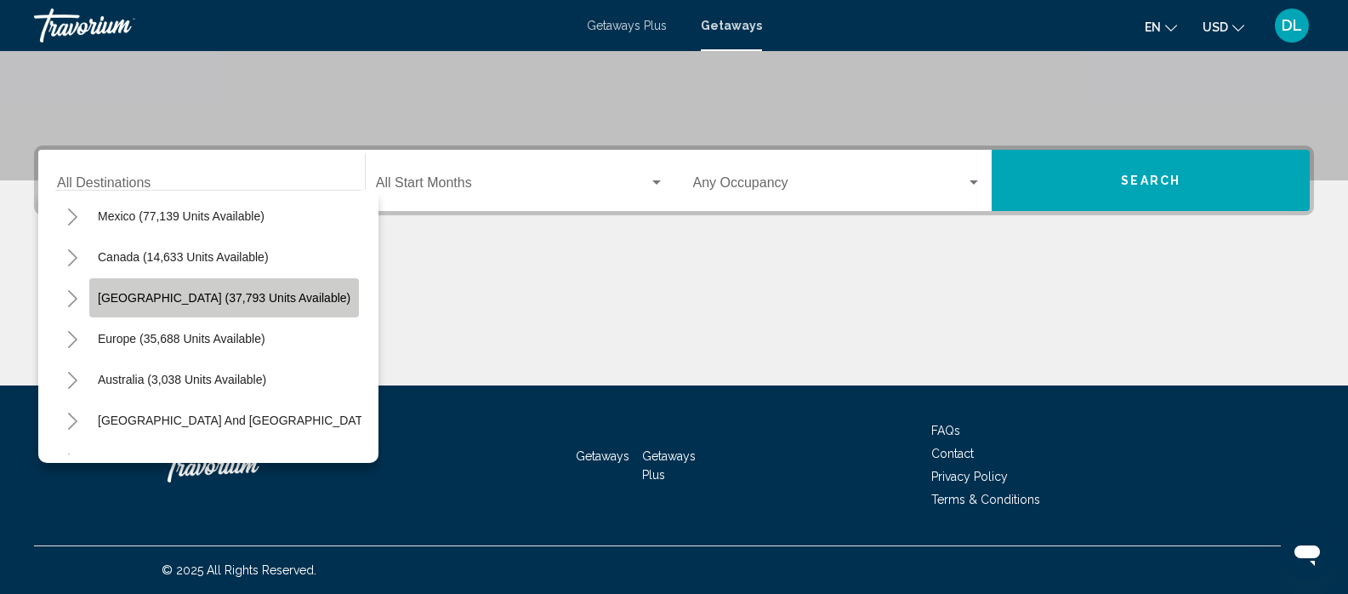
click at [219, 298] on span "Caribbean & Atlantic Islands (37,793 units available)" at bounding box center [224, 298] width 253 height 14
type input "**********"
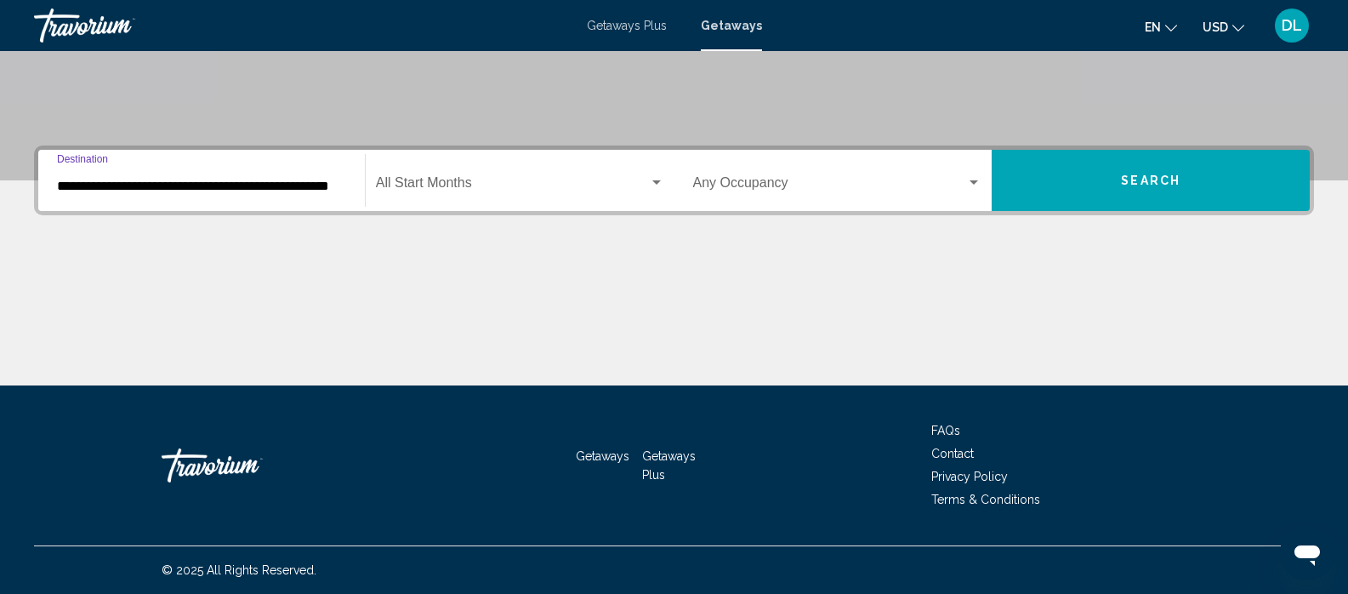
click at [1160, 180] on span "Search" at bounding box center [1151, 181] width 60 height 14
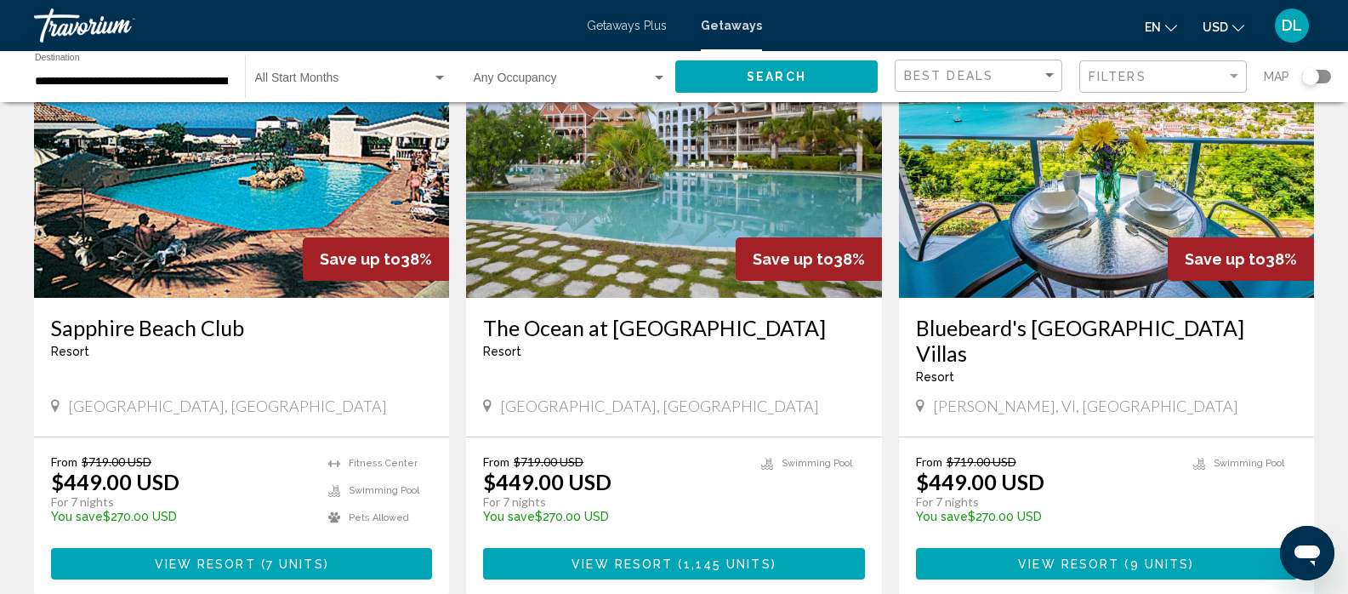
scroll to position [1957, 0]
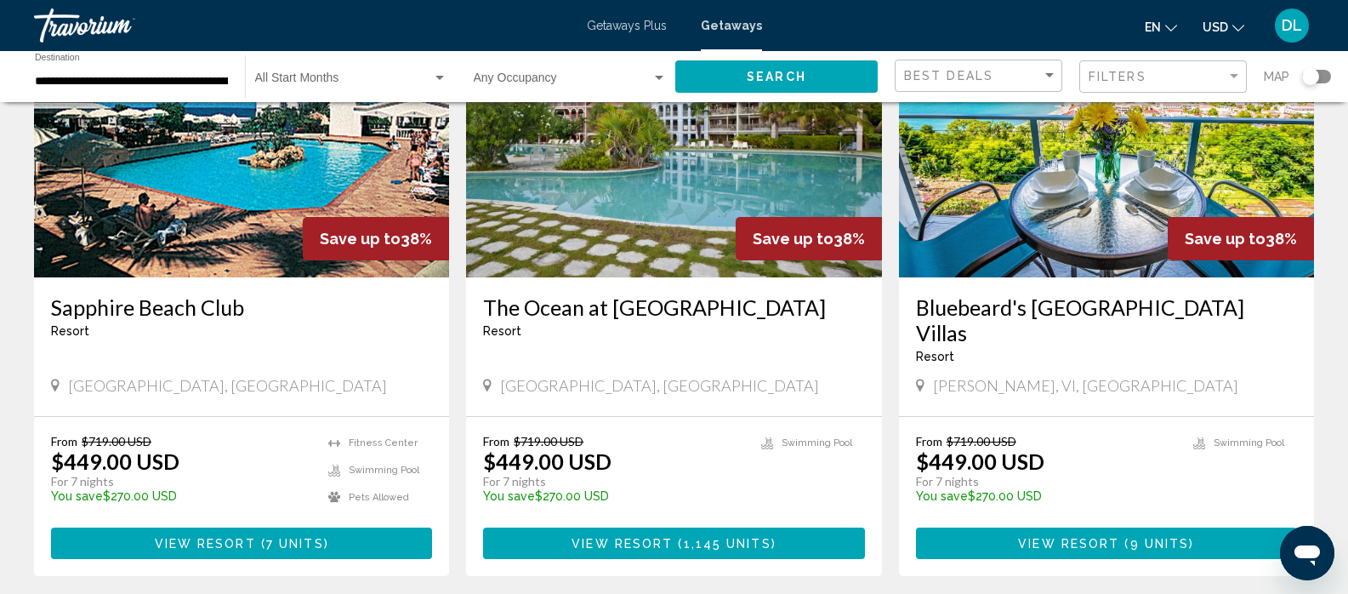
click at [627, 21] on span "Getaways Plus" at bounding box center [627, 26] width 80 height 14
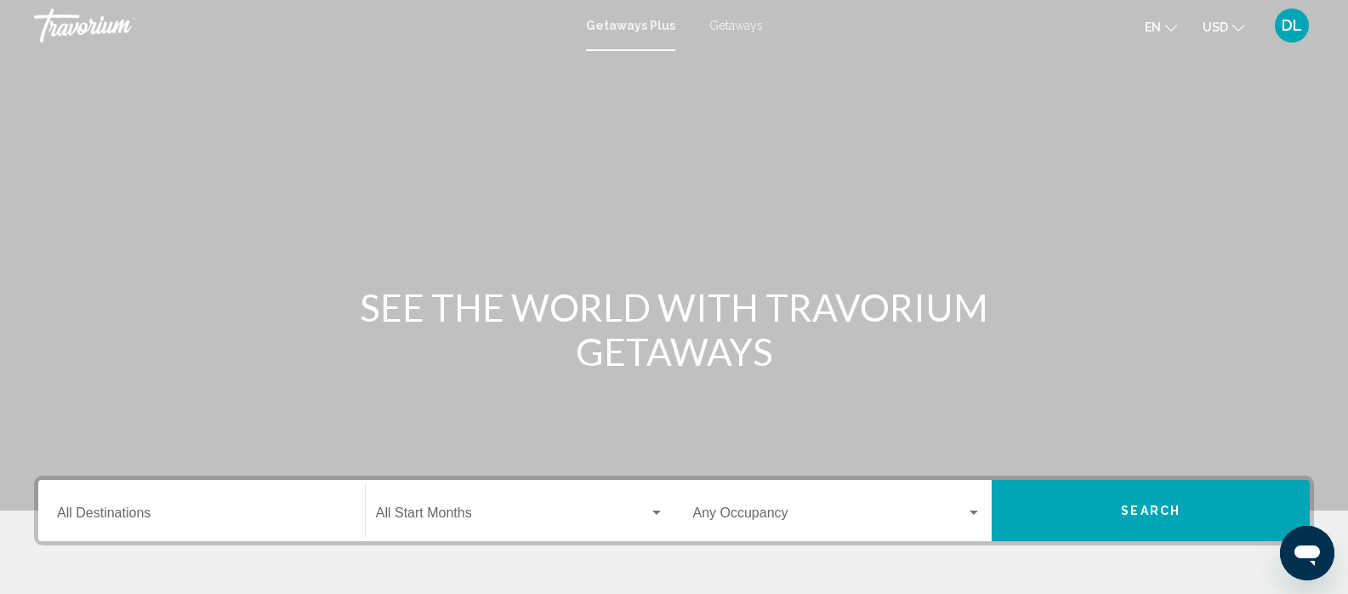
click at [187, 518] on input "Destination All Destinations" at bounding box center [201, 516] width 289 height 15
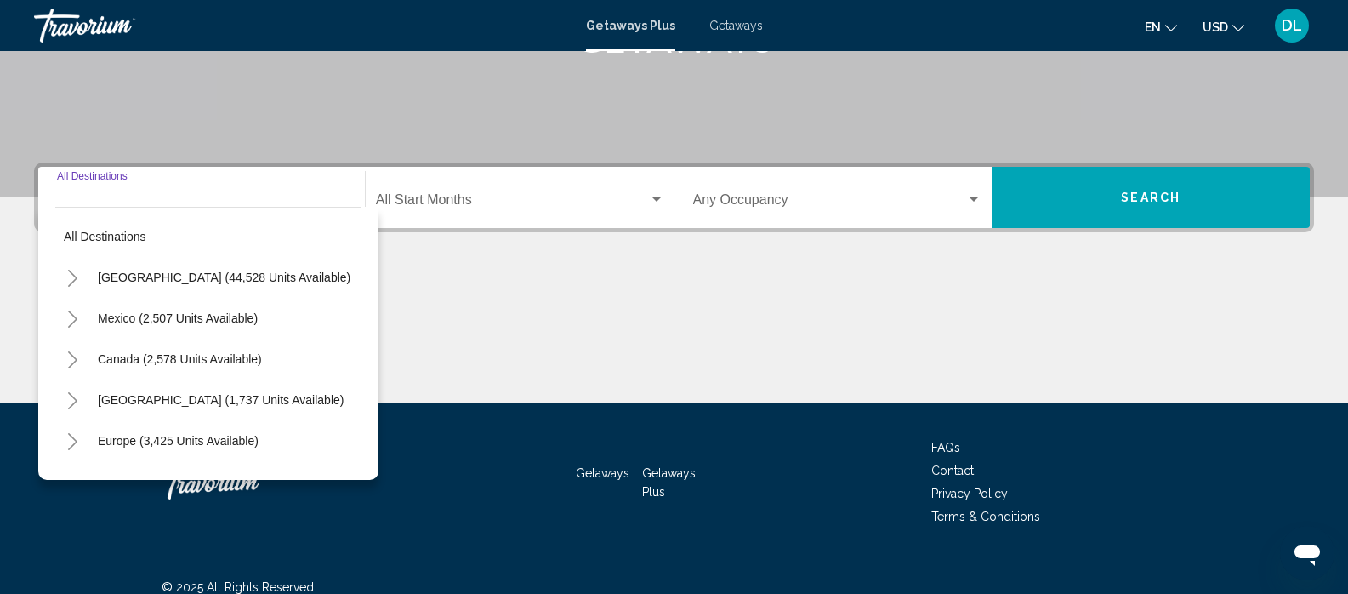
scroll to position [330, 0]
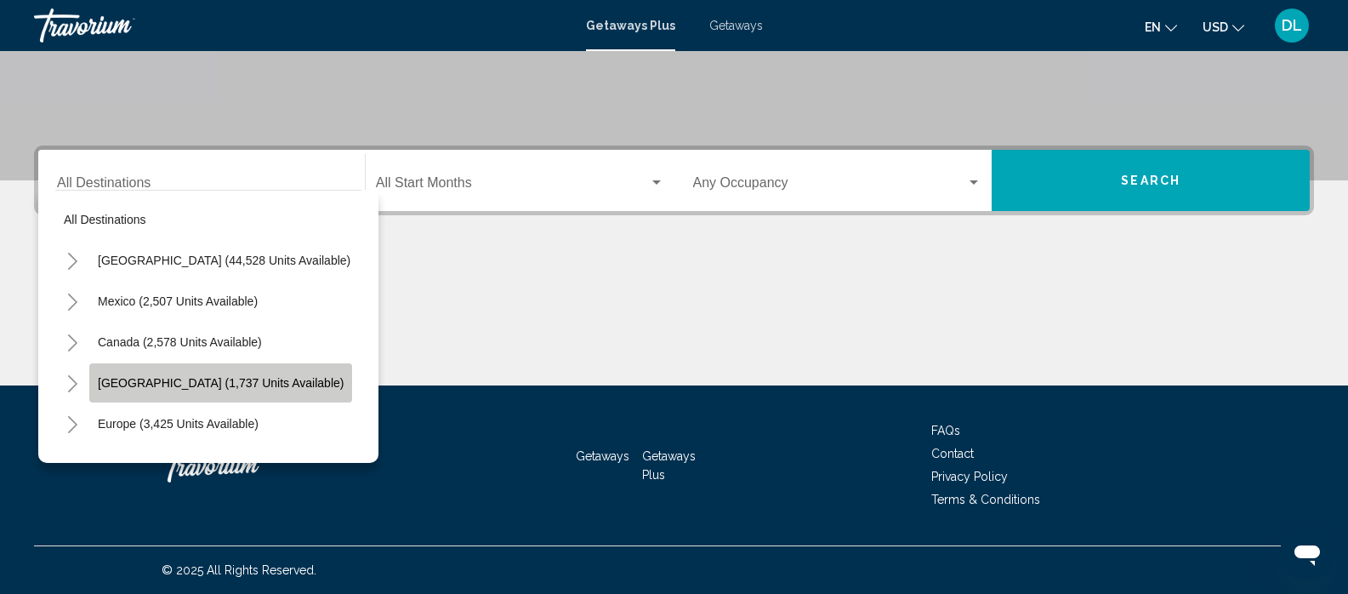
click at [219, 381] on span "Caribbean & Atlantic Islands (1,737 units available)" at bounding box center [221, 383] width 246 height 14
type input "**********"
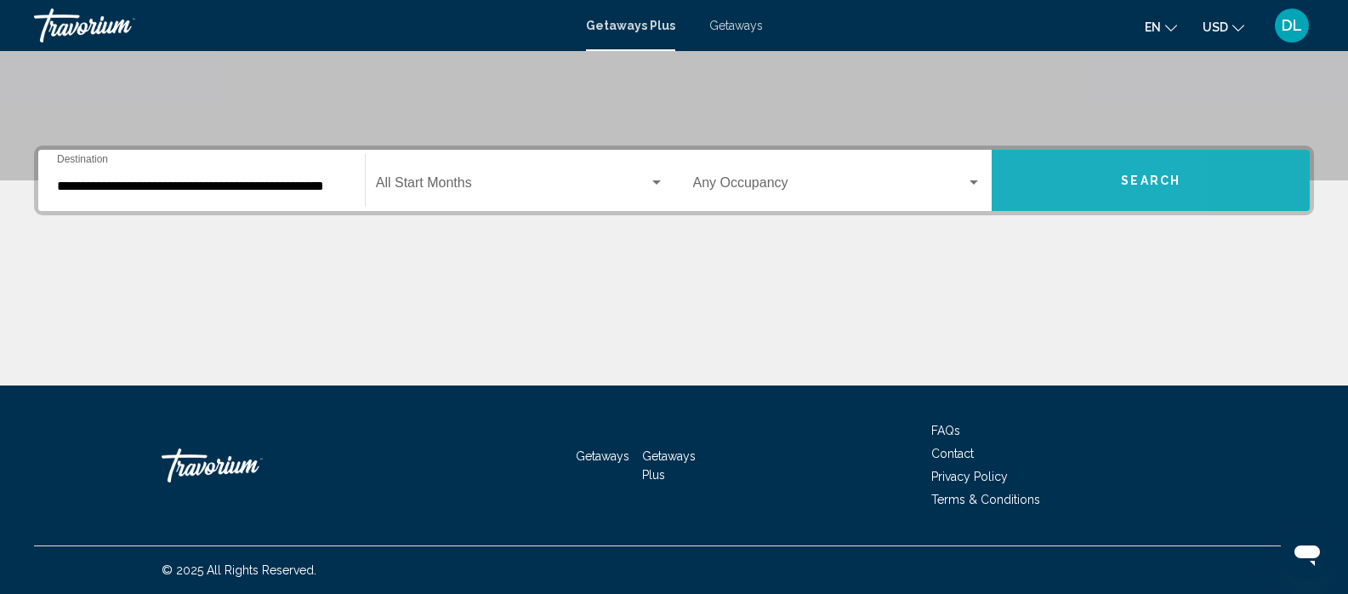
click at [1043, 180] on button "Search" at bounding box center [1151, 180] width 318 height 61
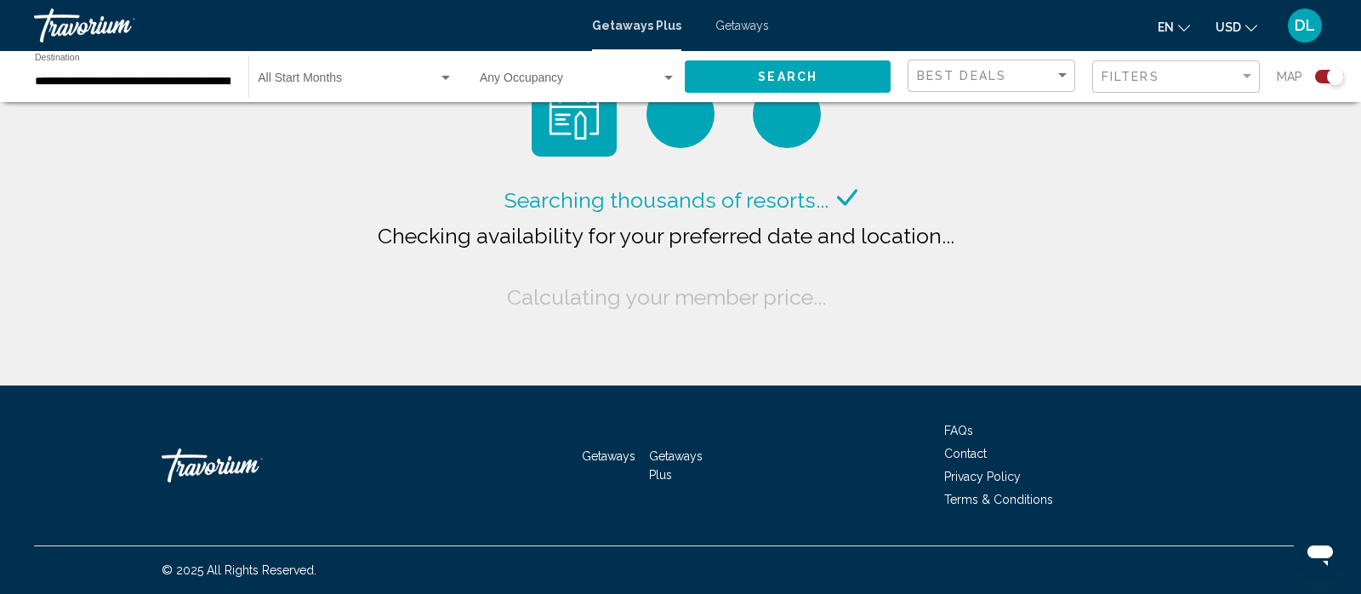
click at [672, 77] on div "Search widget" at bounding box center [668, 78] width 9 height 4
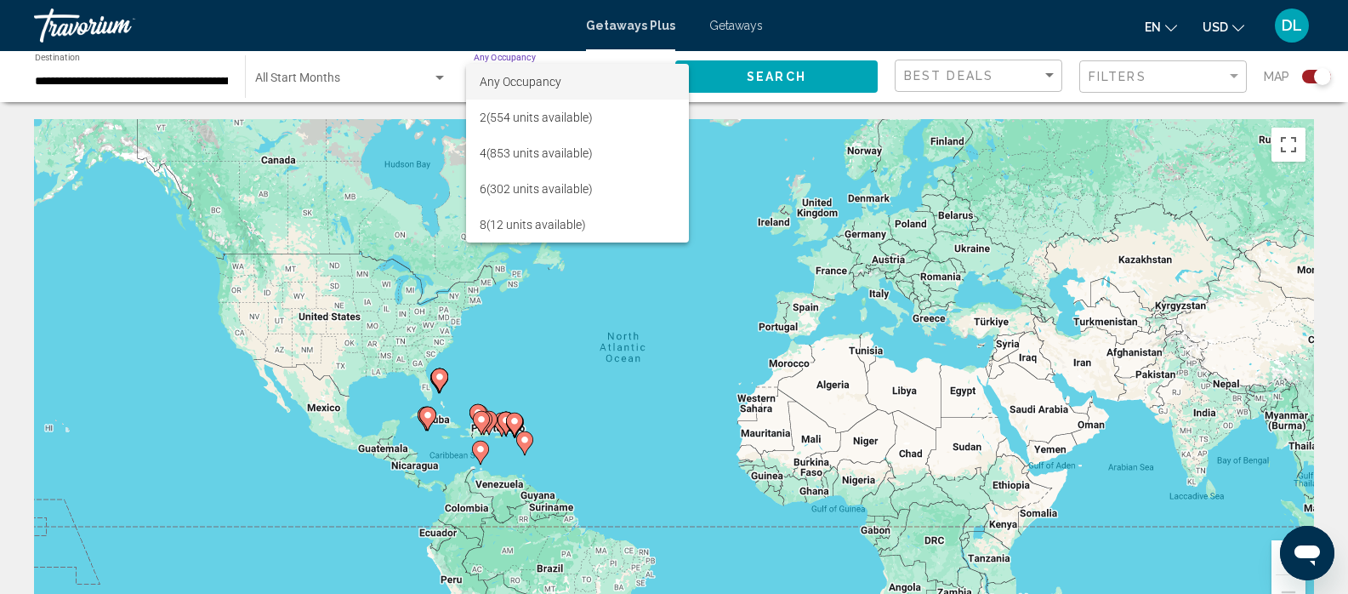
click at [888, 54] on div at bounding box center [674, 297] width 1348 height 594
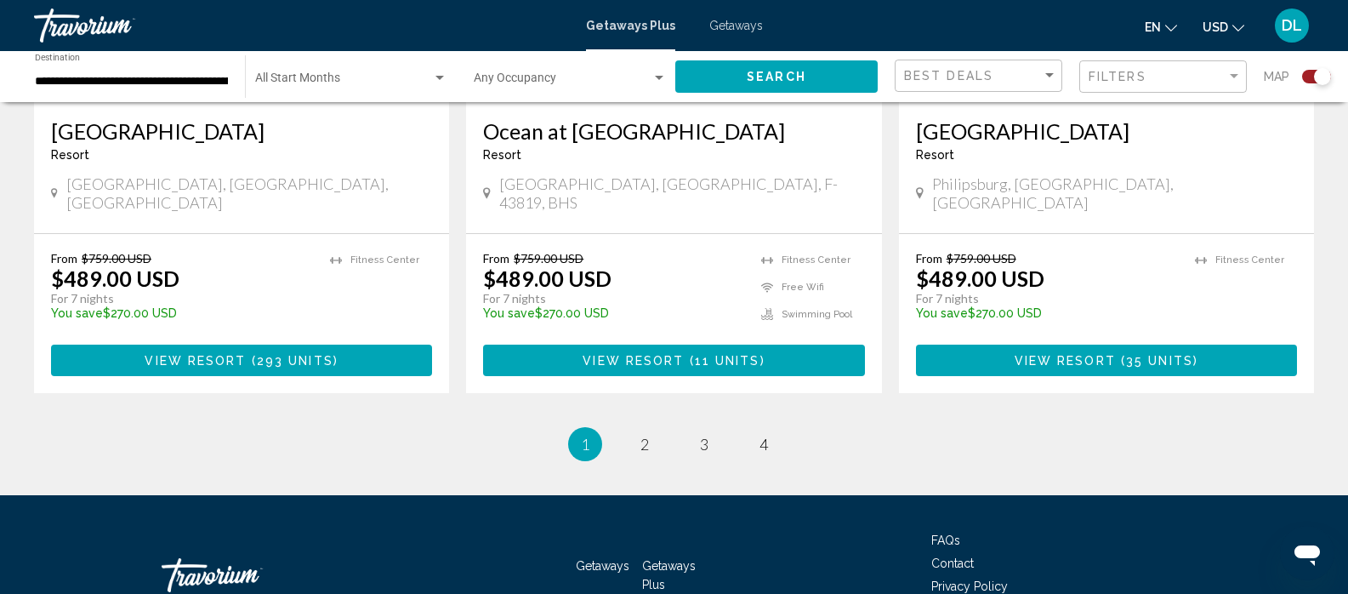
scroll to position [2758, 0]
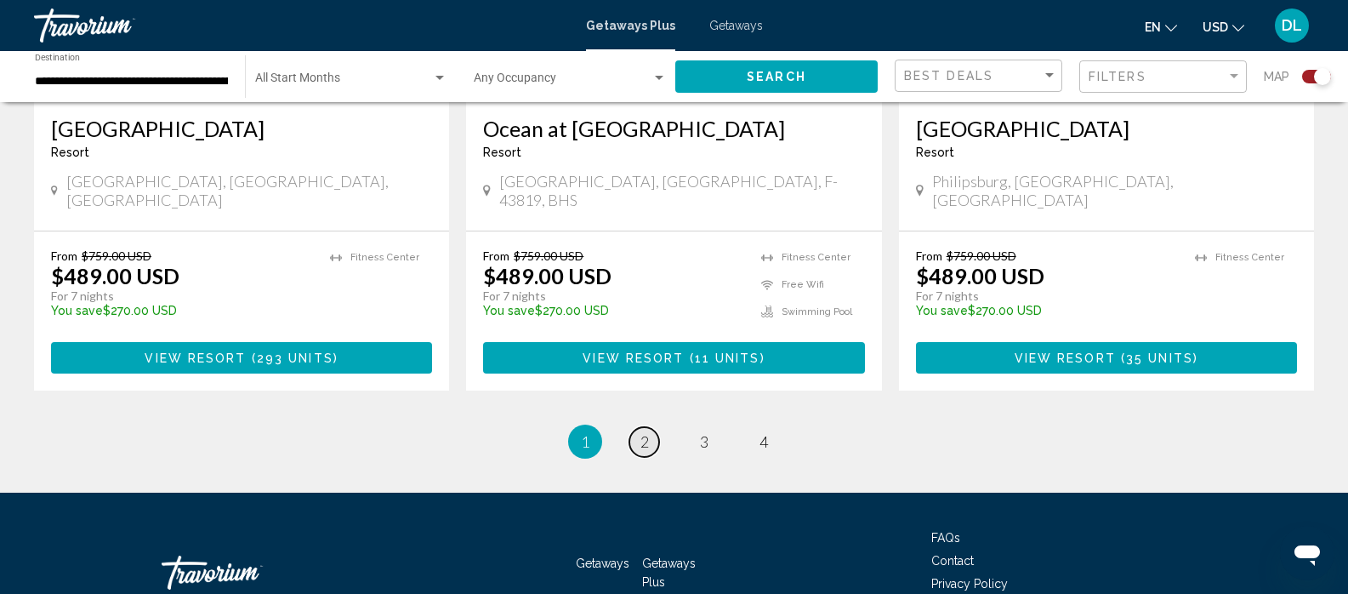
click at [643, 432] on span "2" at bounding box center [645, 441] width 9 height 19
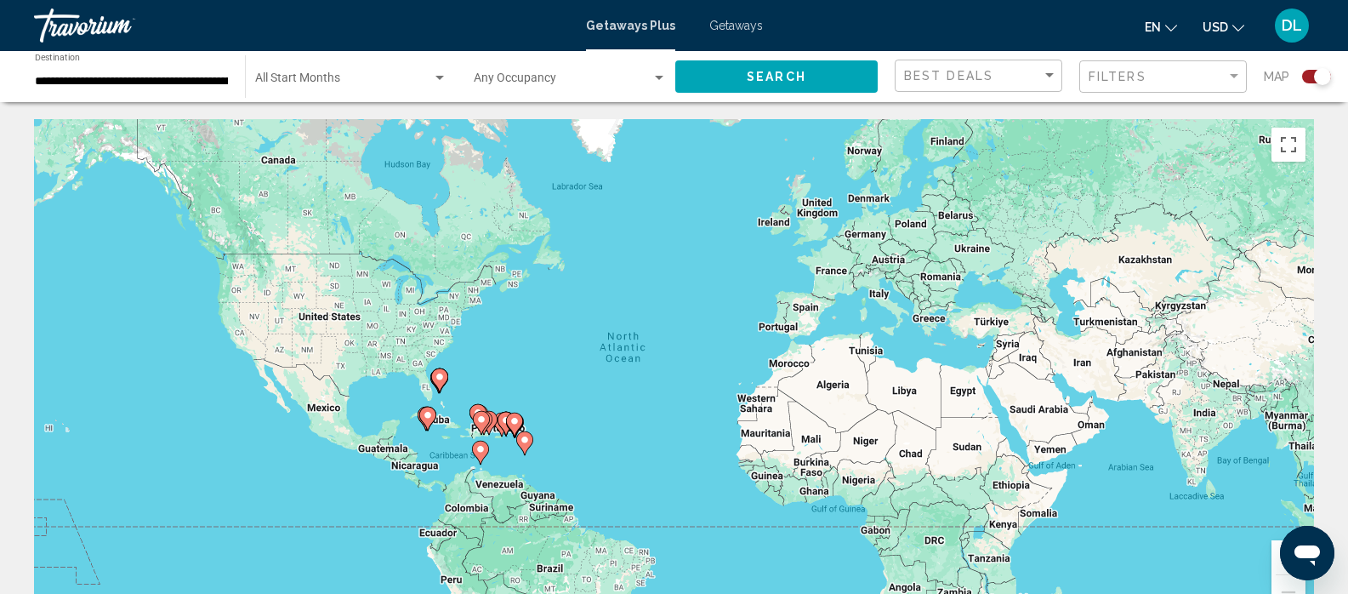
scroll to position [85, 0]
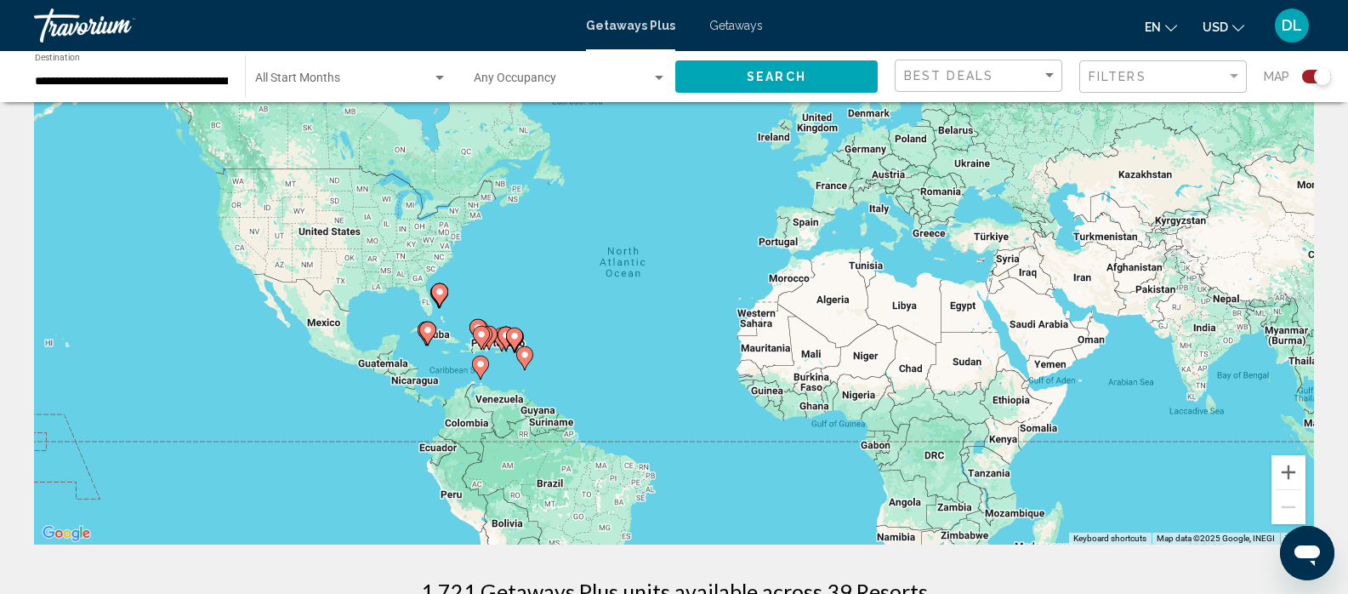
click at [755, 22] on span "Getaways" at bounding box center [736, 26] width 54 height 14
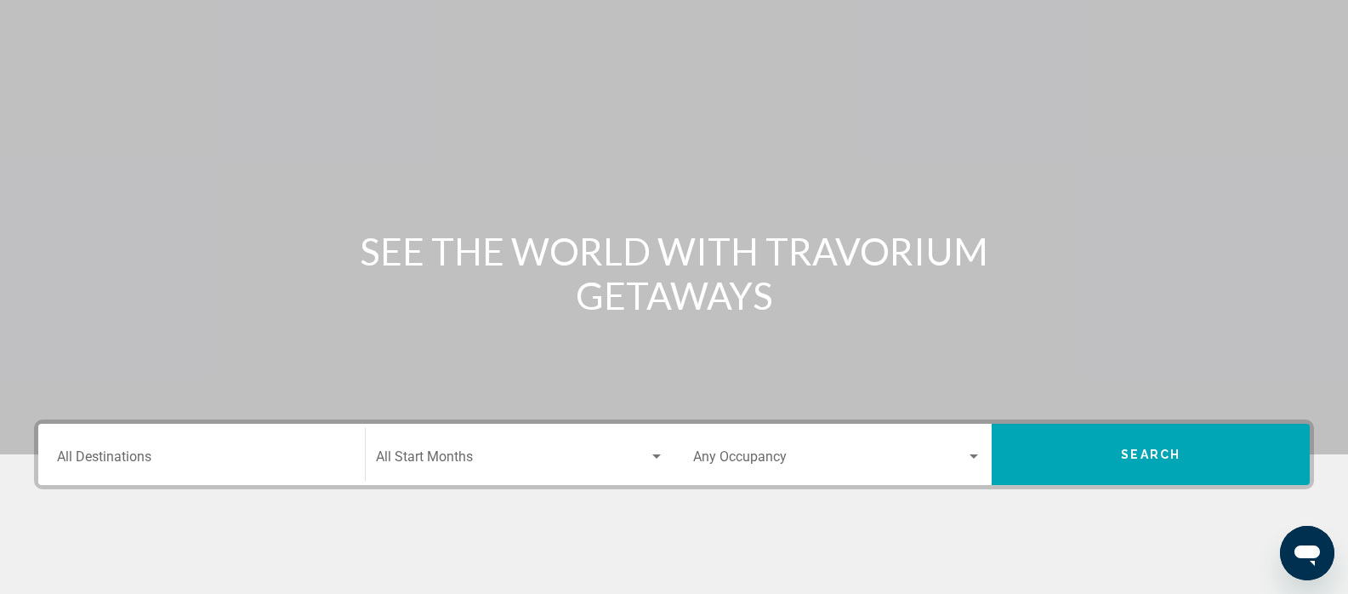
scroll to position [85, 0]
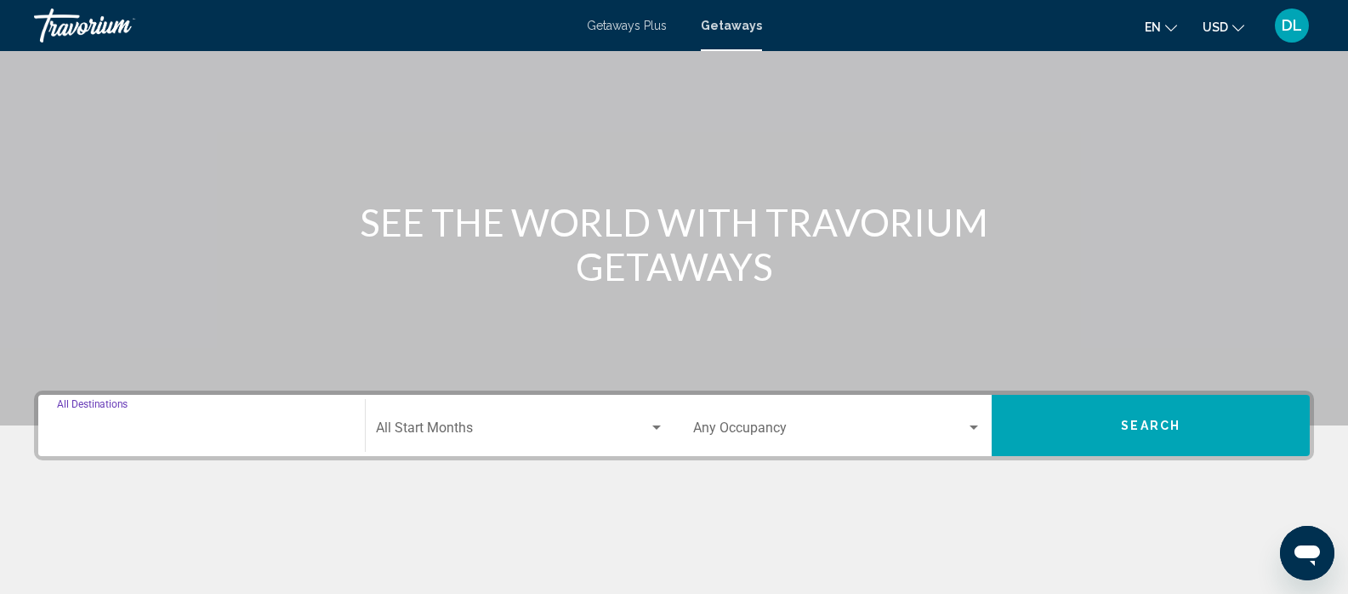
click at [156, 428] on input "Destination All Destinations" at bounding box center [201, 431] width 289 height 15
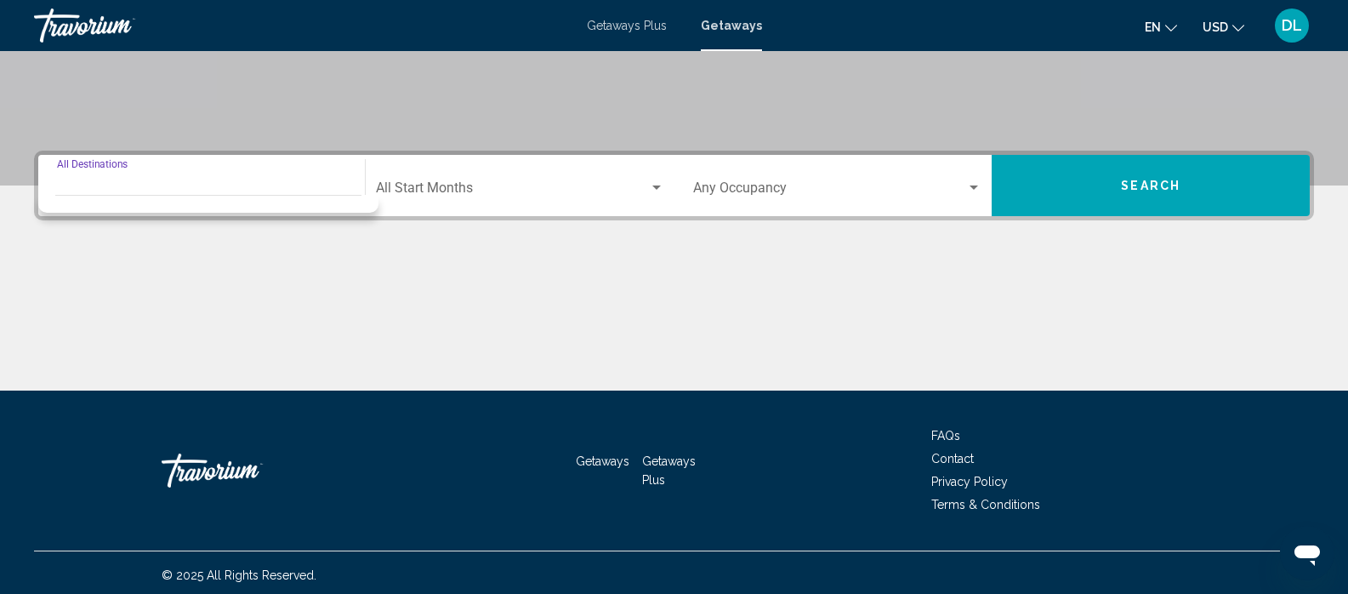
scroll to position [330, 0]
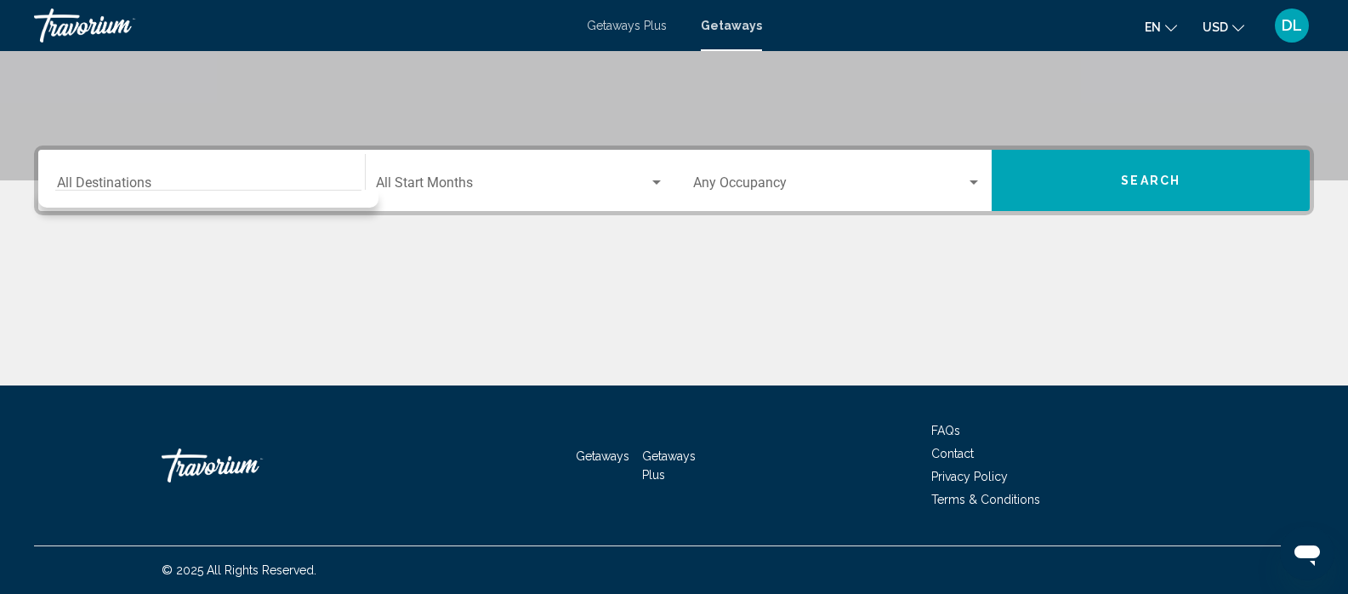
click at [244, 174] on div "Destination All Destinations" at bounding box center [201, 181] width 289 height 54
click at [100, 156] on div "Destination All Destinations" at bounding box center [201, 181] width 289 height 54
click at [142, 164] on div "Destination All Destinations" at bounding box center [201, 181] width 289 height 54
click at [646, 184] on span "Search widget" at bounding box center [512, 186] width 273 height 15
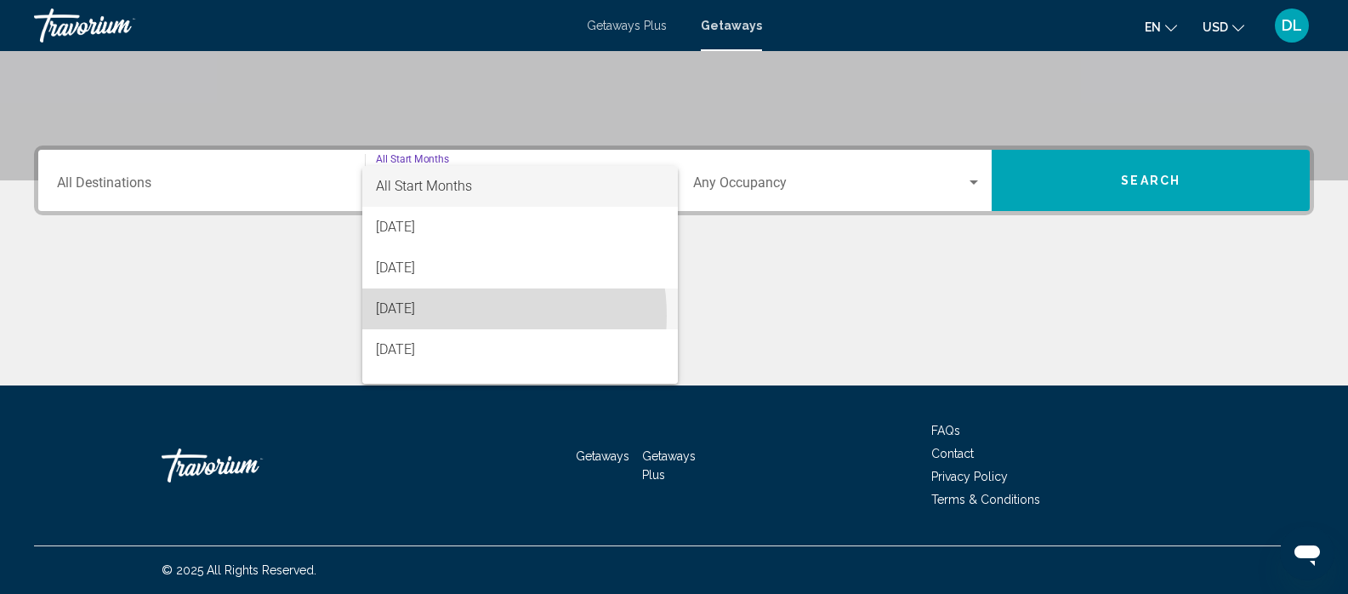
click at [466, 316] on span "October 2025" at bounding box center [520, 308] width 288 height 41
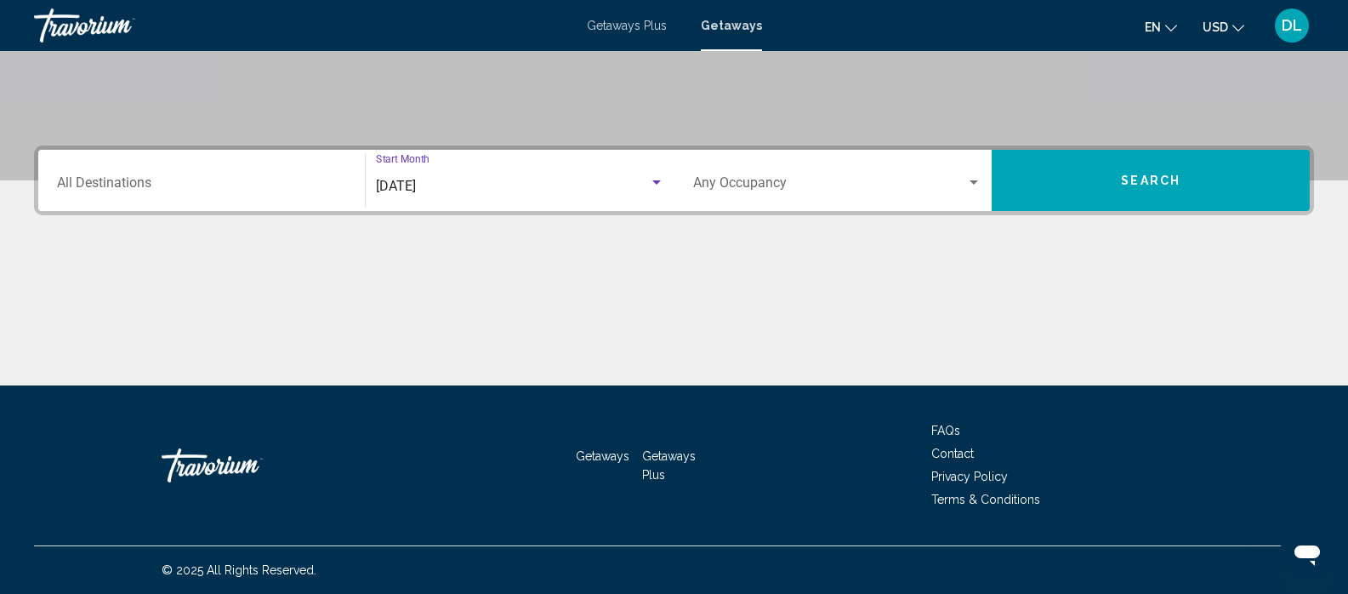
click at [789, 181] on span "Search widget" at bounding box center [830, 186] width 274 height 15
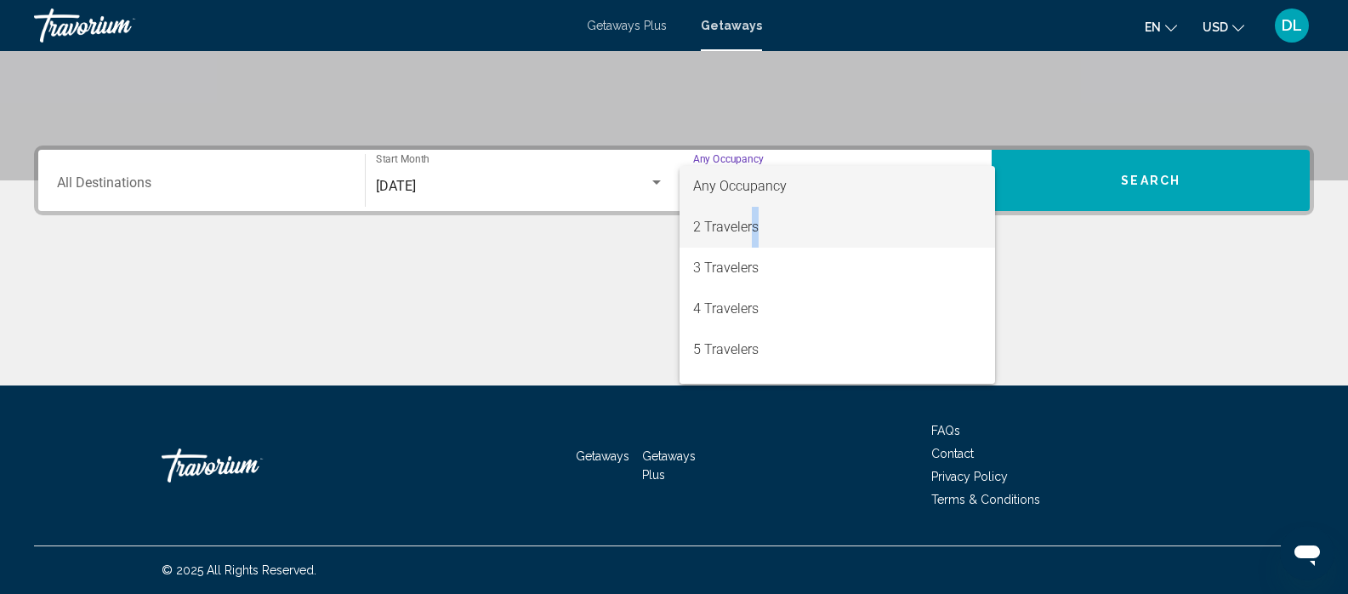
click at [753, 236] on span "2 Travelers" at bounding box center [837, 227] width 289 height 41
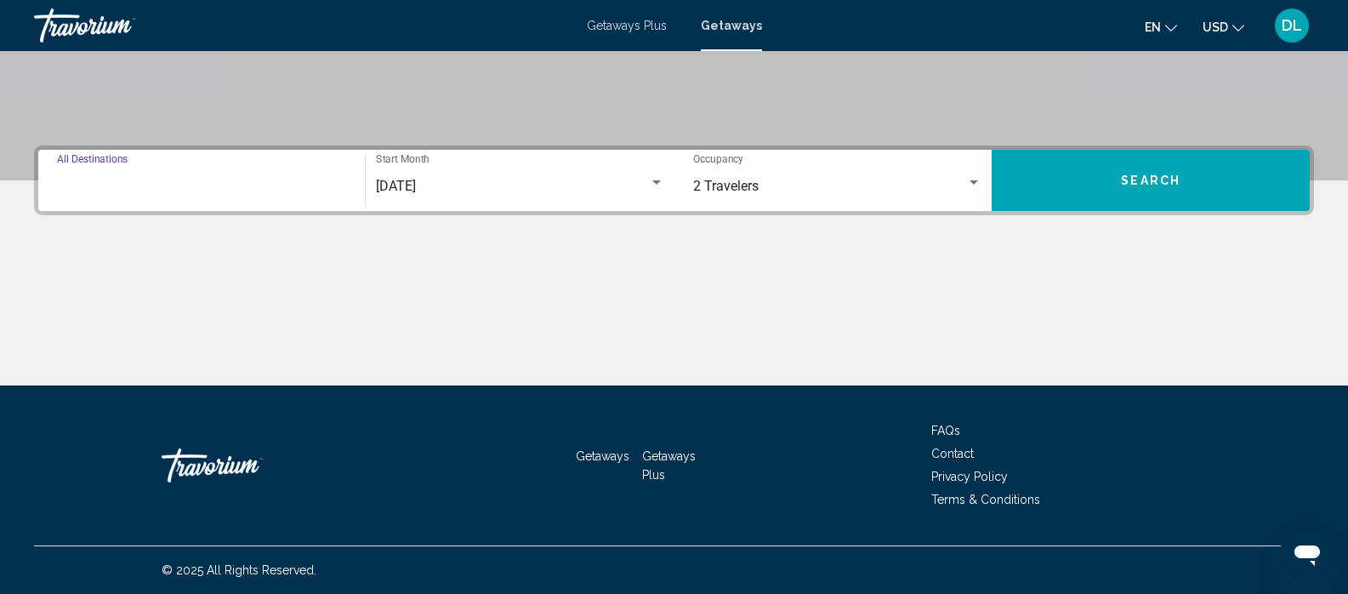
click at [170, 189] on input "Destination All Destinations" at bounding box center [201, 186] width 289 height 15
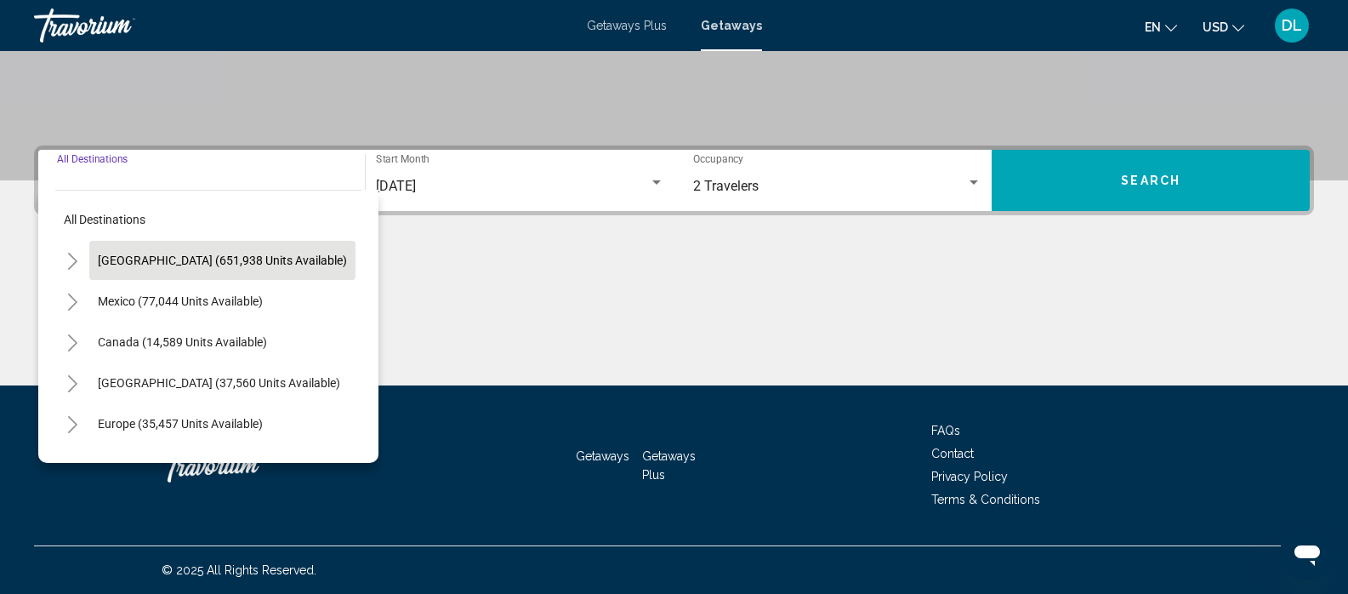
click at [154, 255] on span "United States (651,938 units available)" at bounding box center [222, 261] width 249 height 14
type input "**********"
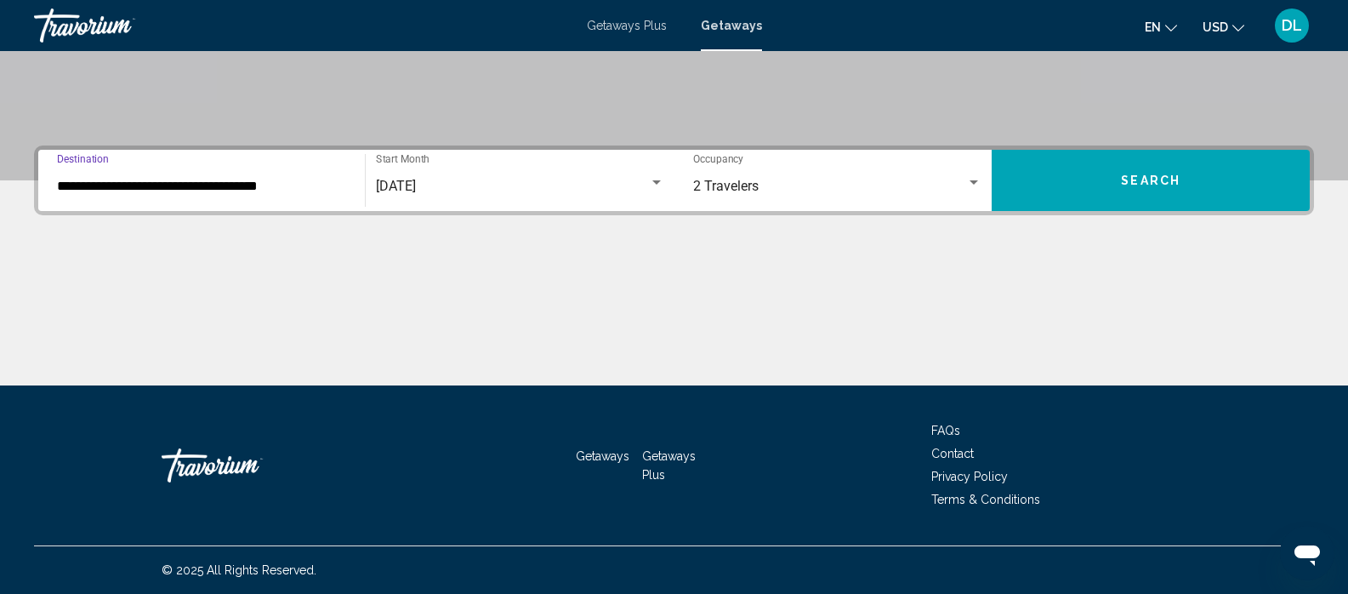
click at [1154, 177] on span "Search" at bounding box center [1151, 181] width 60 height 14
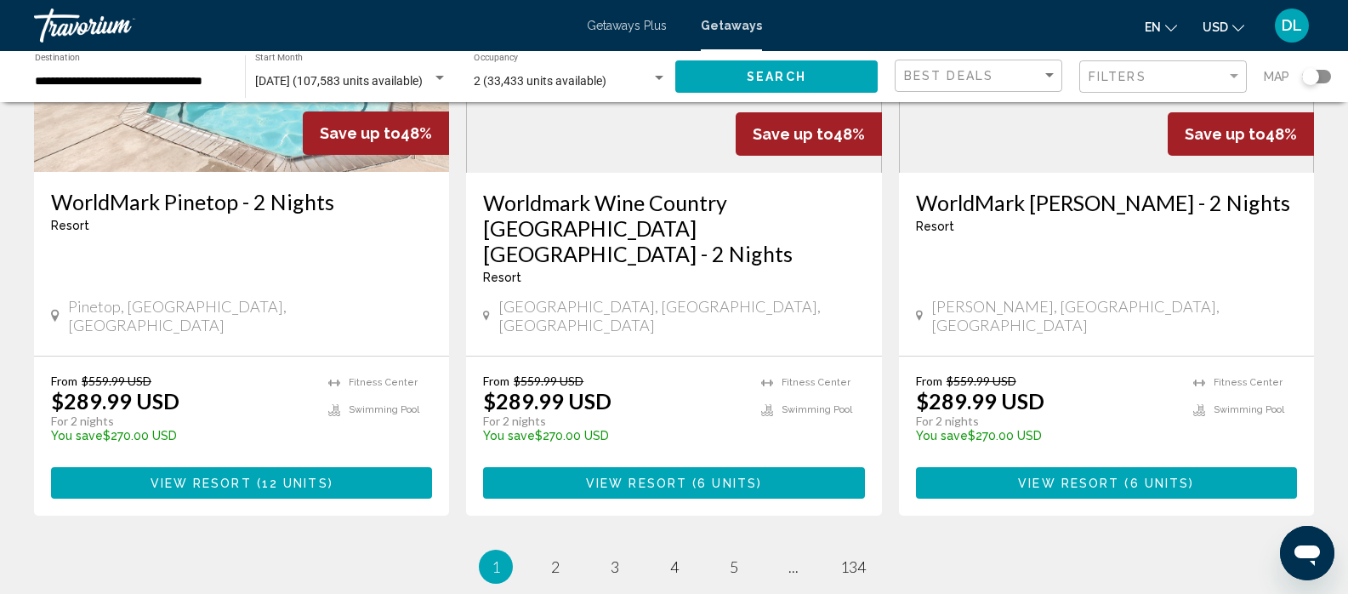
scroll to position [2212, 0]
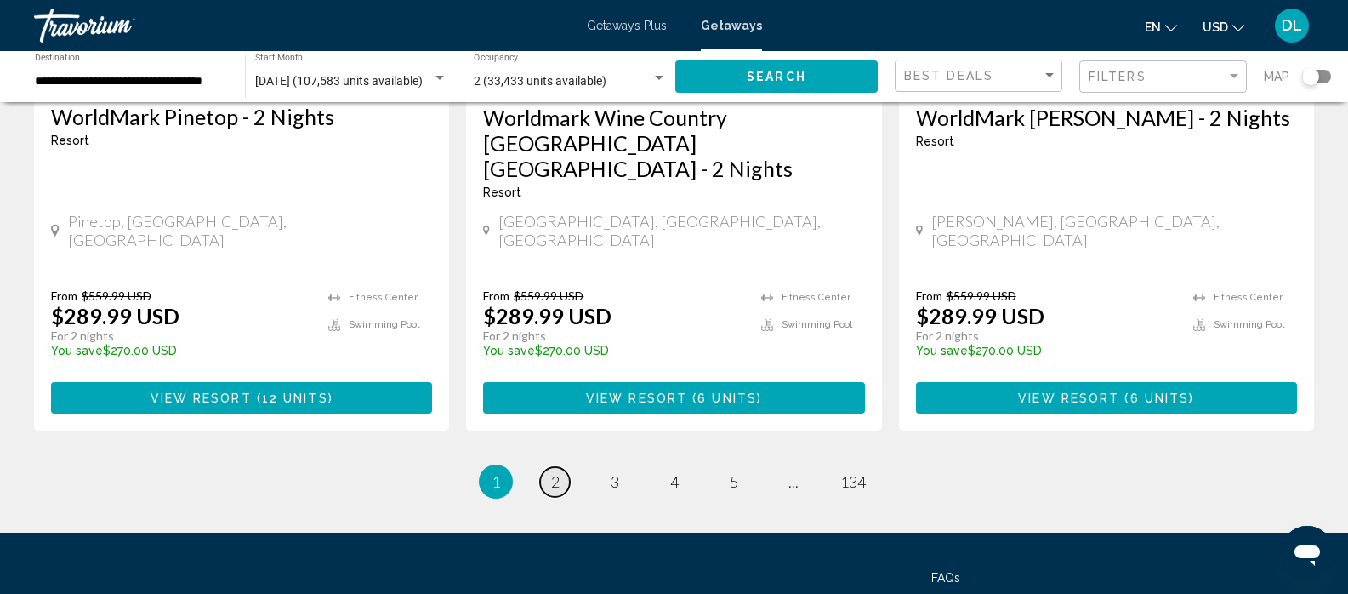
click at [548, 467] on link "page 2" at bounding box center [555, 482] width 30 height 30
